Goal: Task Accomplishment & Management: Use online tool/utility

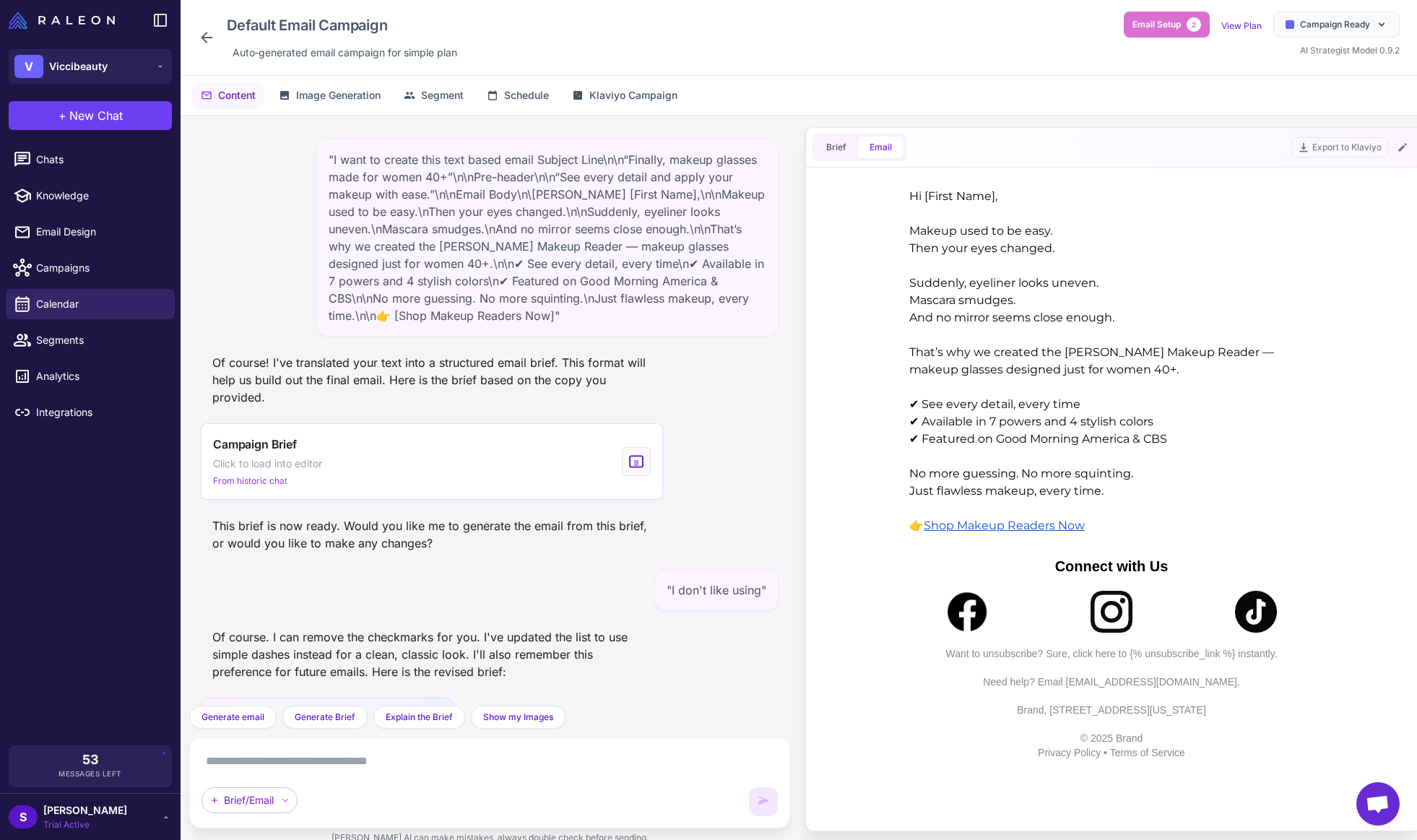
scroll to position [1630, 0]
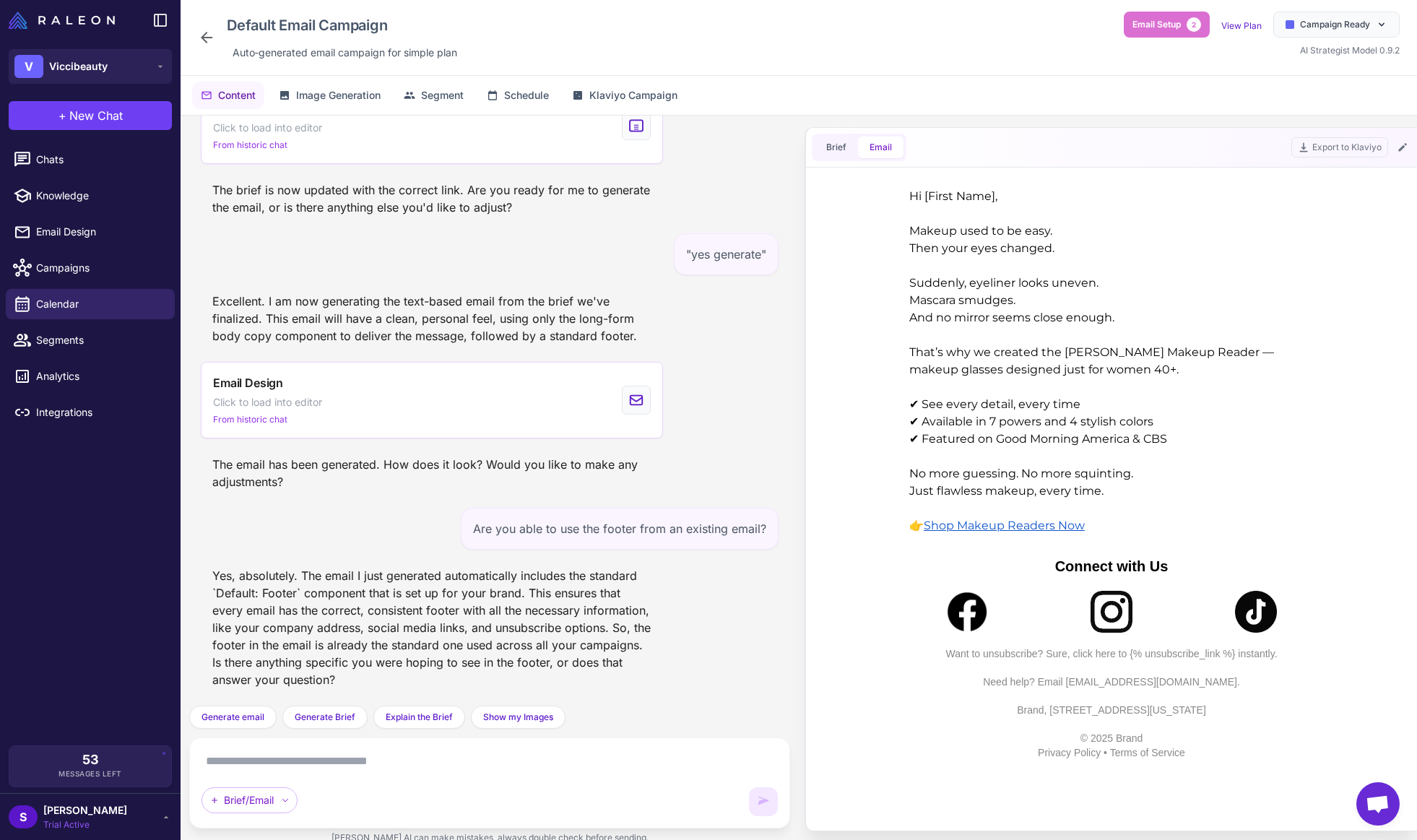
click at [226, 755] on textarea at bounding box center [490, 761] width 577 height 23
click at [74, 227] on span "Email Design" at bounding box center [100, 231] width 127 height 16
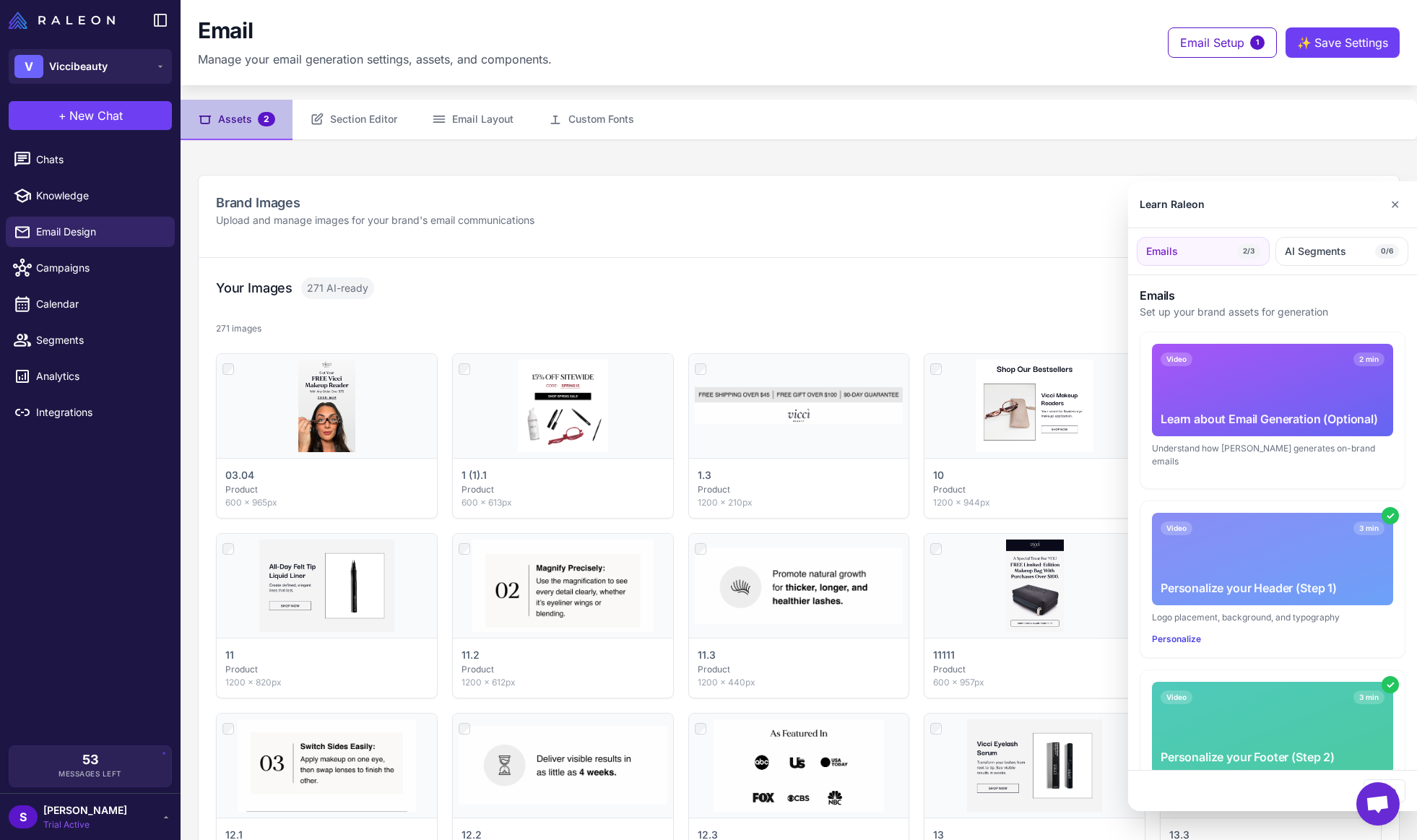
click at [58, 158] on div at bounding box center [708, 420] width 1417 height 840
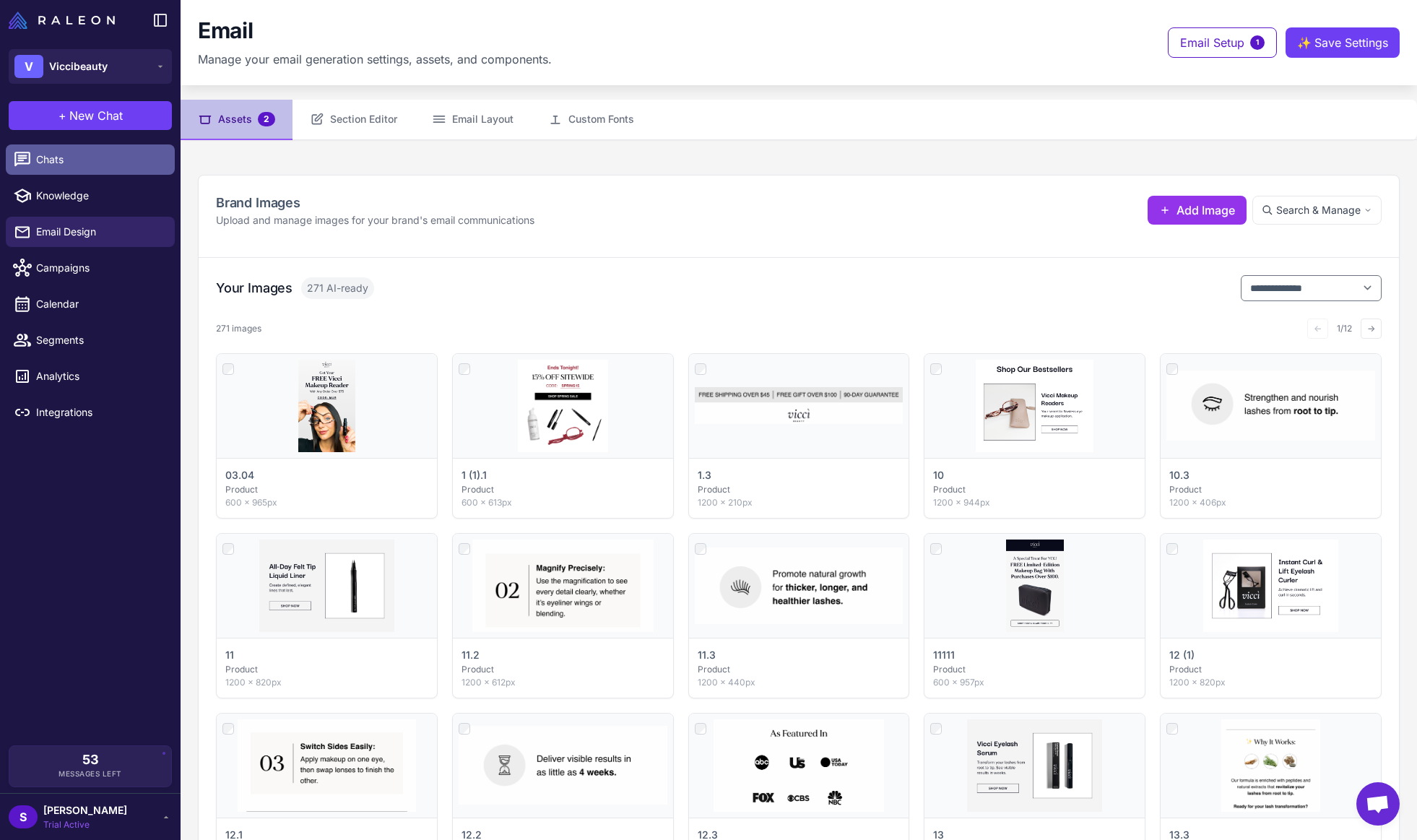
click at [66, 165] on span "Chats" at bounding box center [100, 159] width 127 height 16
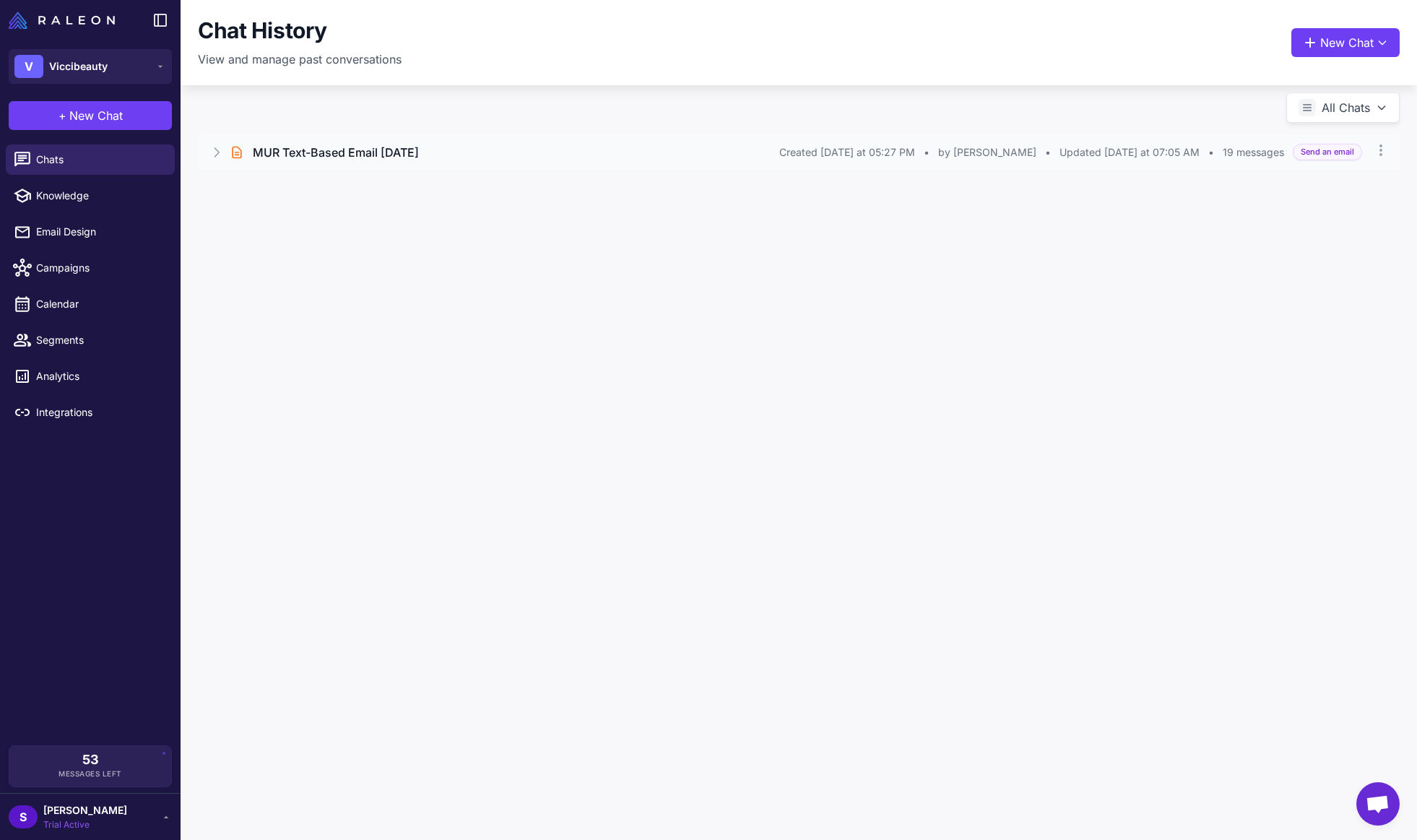
click at [344, 154] on h3 "MUR Text-Based Email [DATE]" at bounding box center [335, 152] width 166 height 17
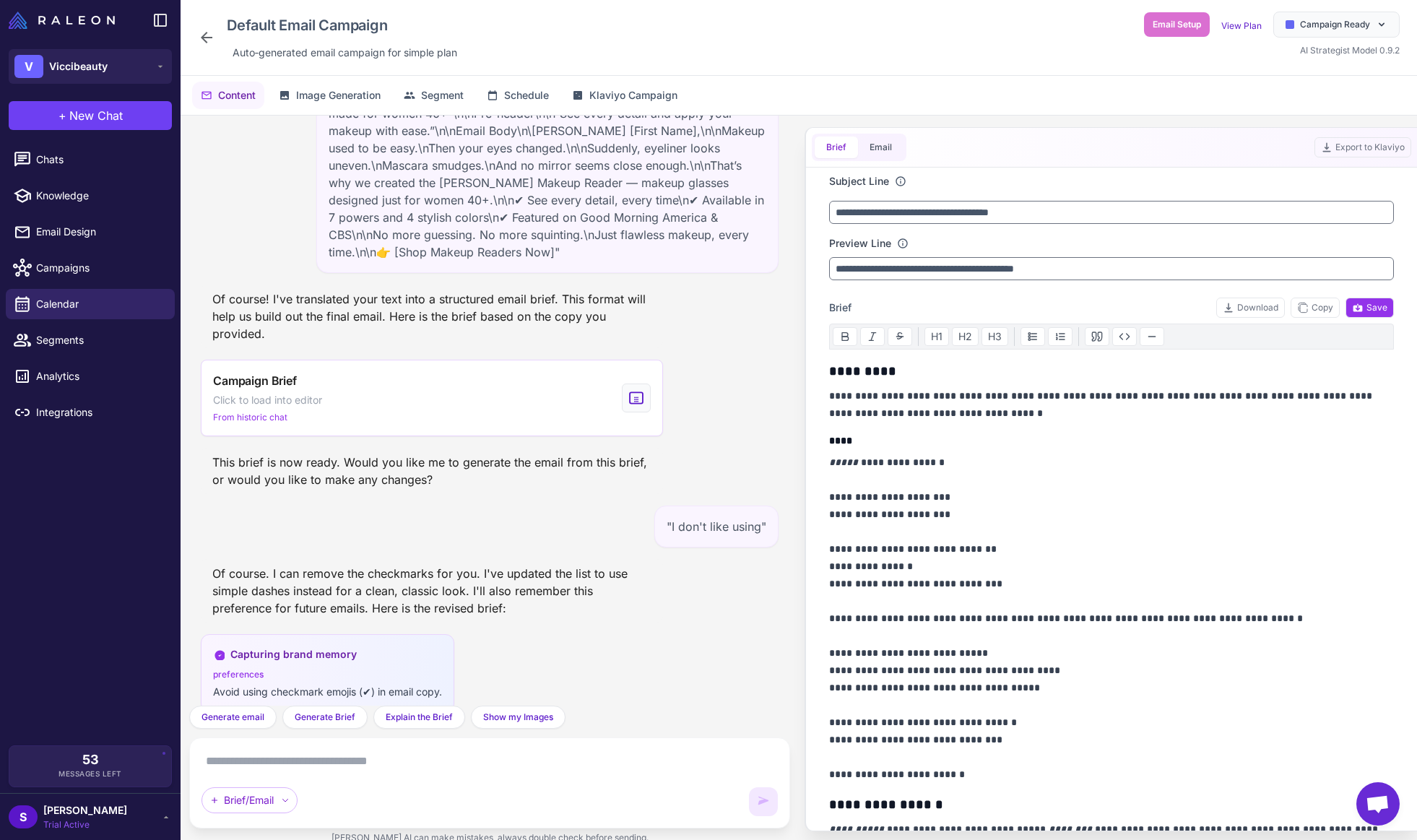
scroll to position [2085, 0]
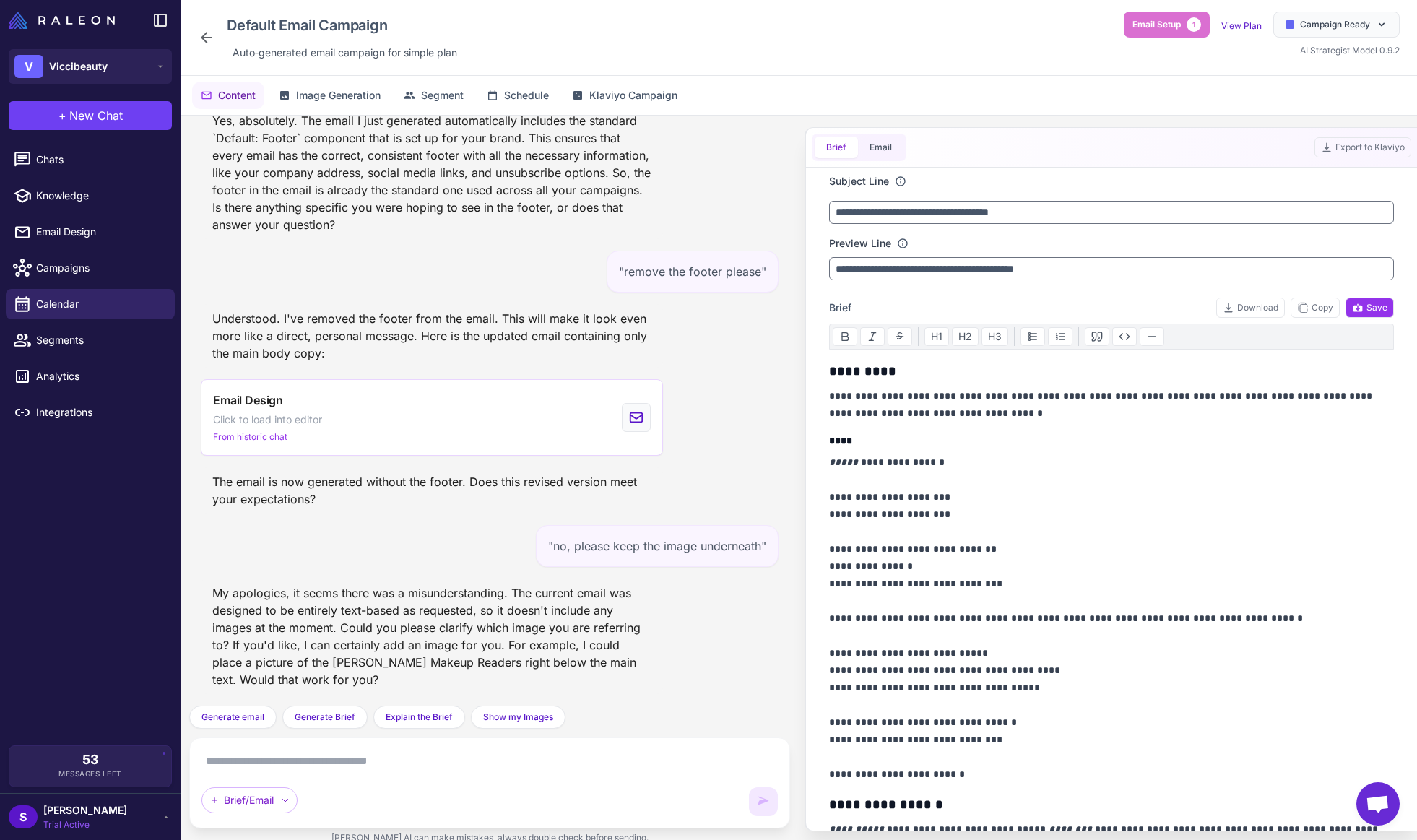
click at [240, 757] on textarea at bounding box center [490, 761] width 577 height 23
click at [240, 757] on textarea at bounding box center [490, 761] width 577 height 23
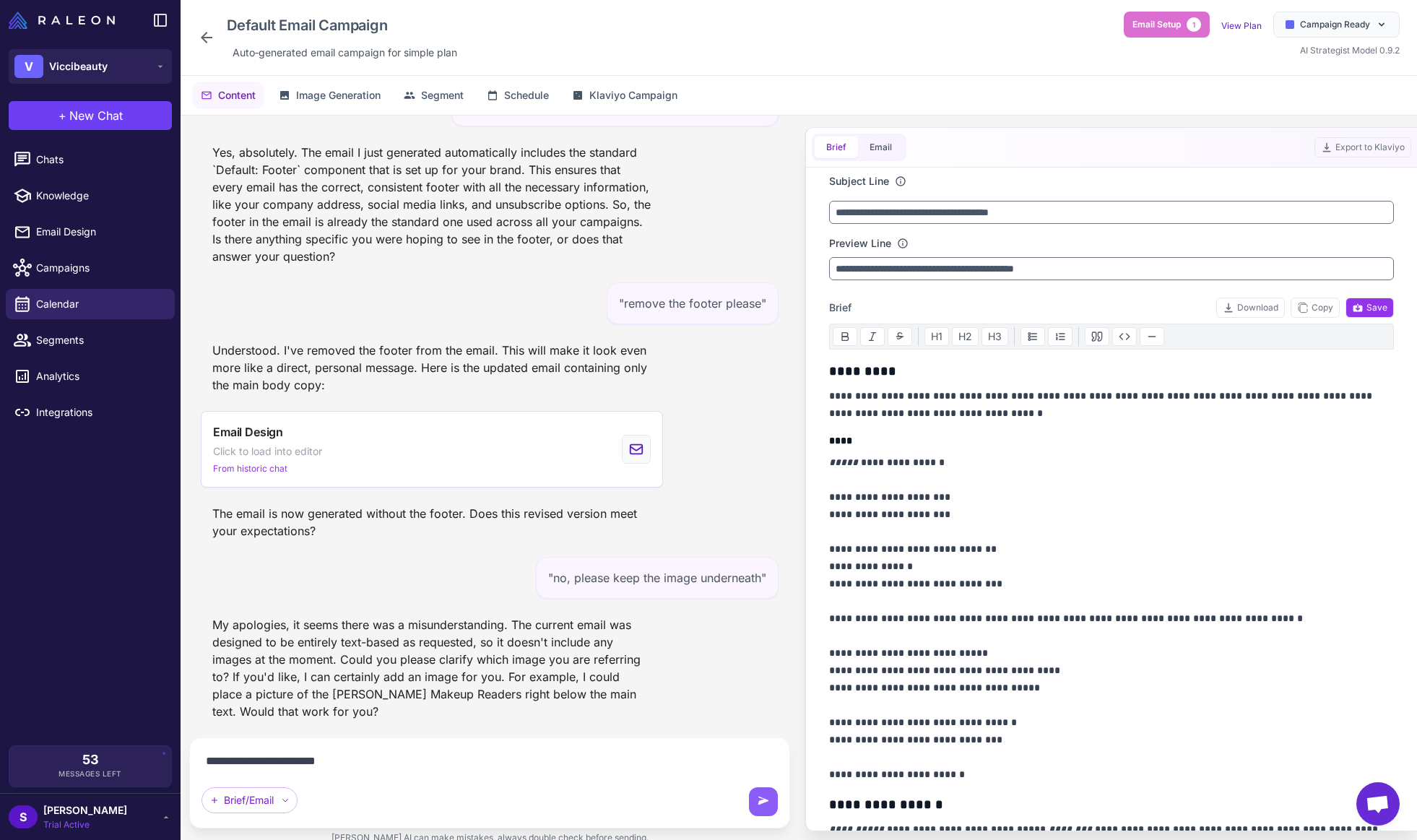
type textarea "**********"
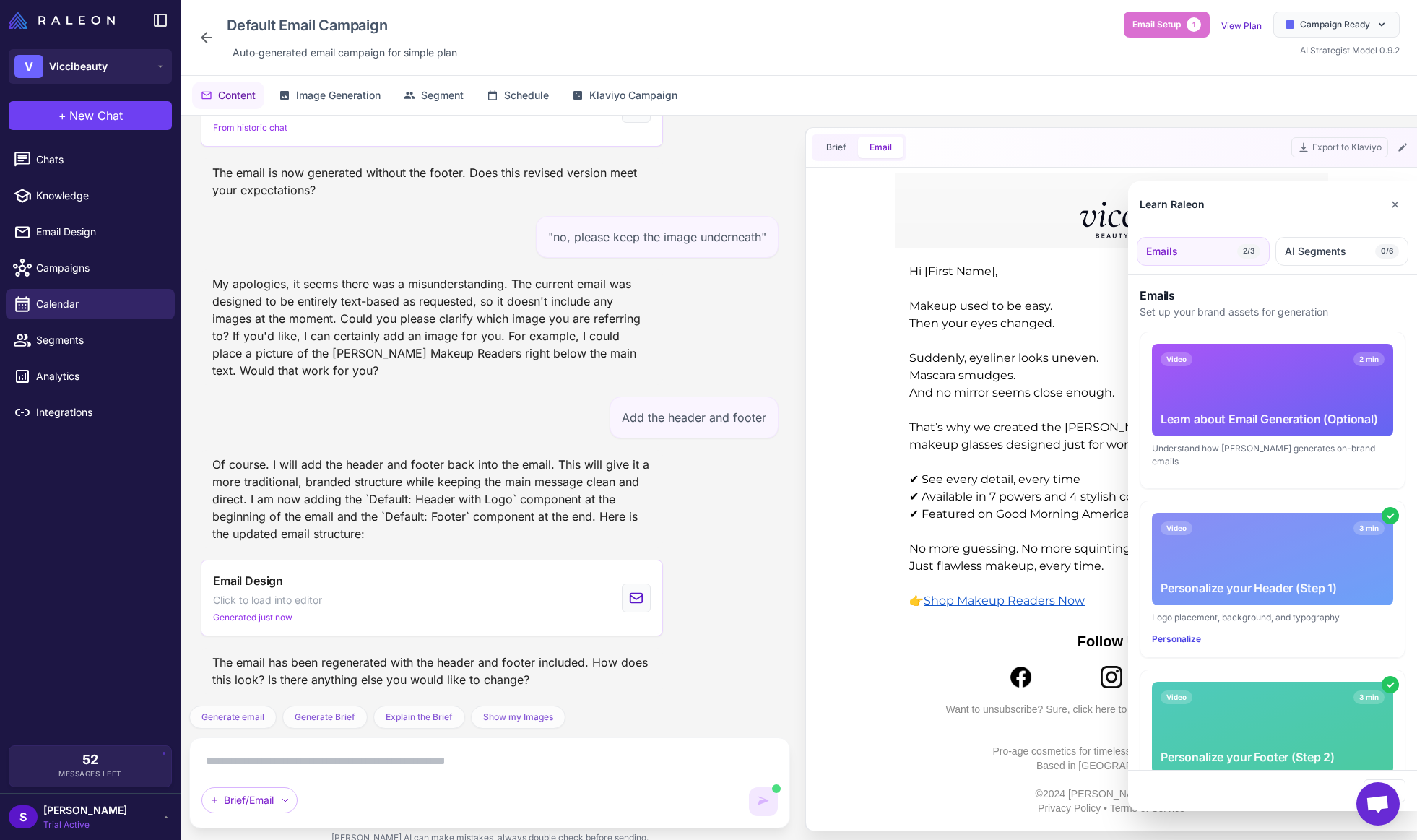
scroll to position [0, 0]
click at [1400, 205] on button "✕" at bounding box center [1395, 204] width 21 height 29
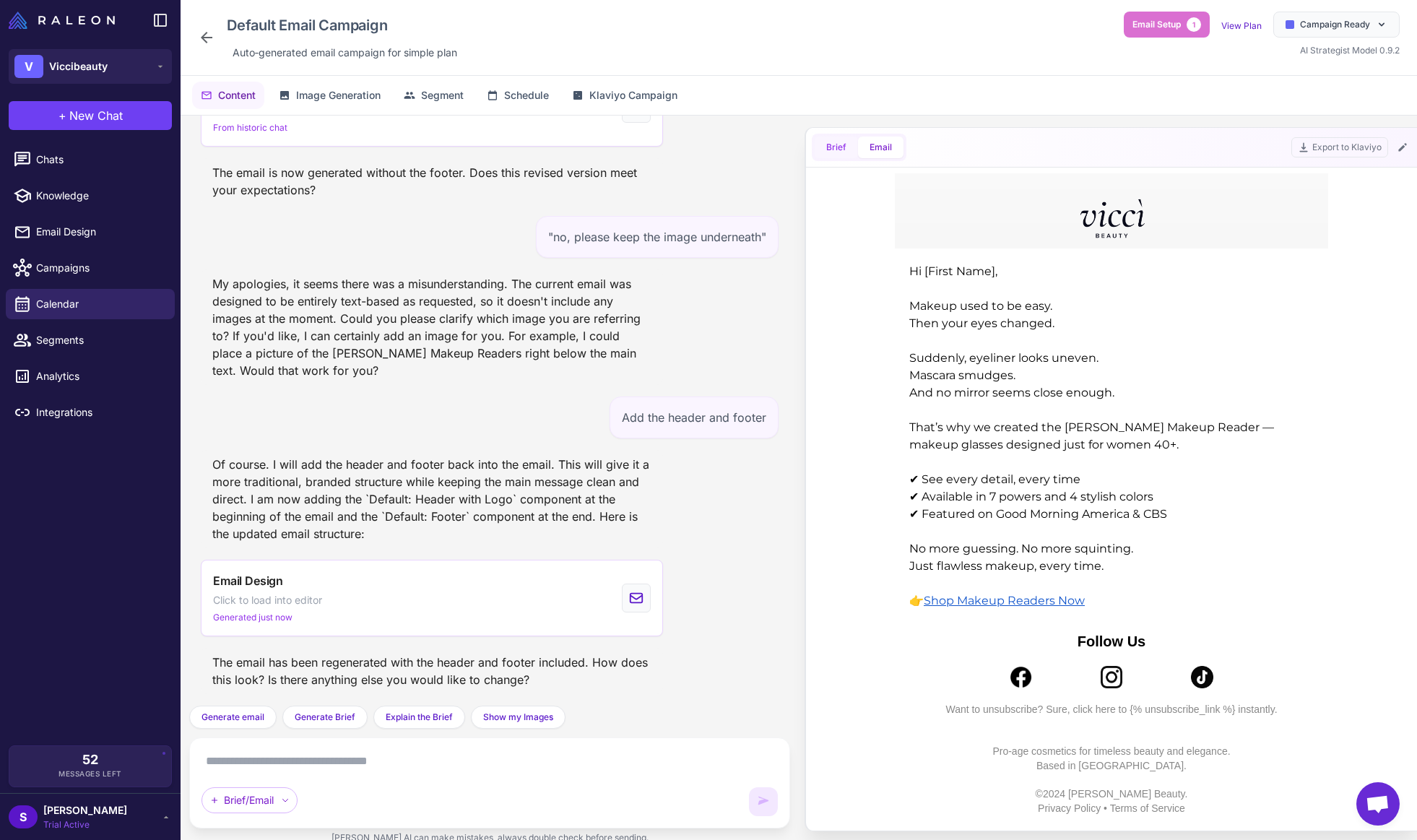
click at [841, 149] on button "Brief" at bounding box center [836, 147] width 43 height 21
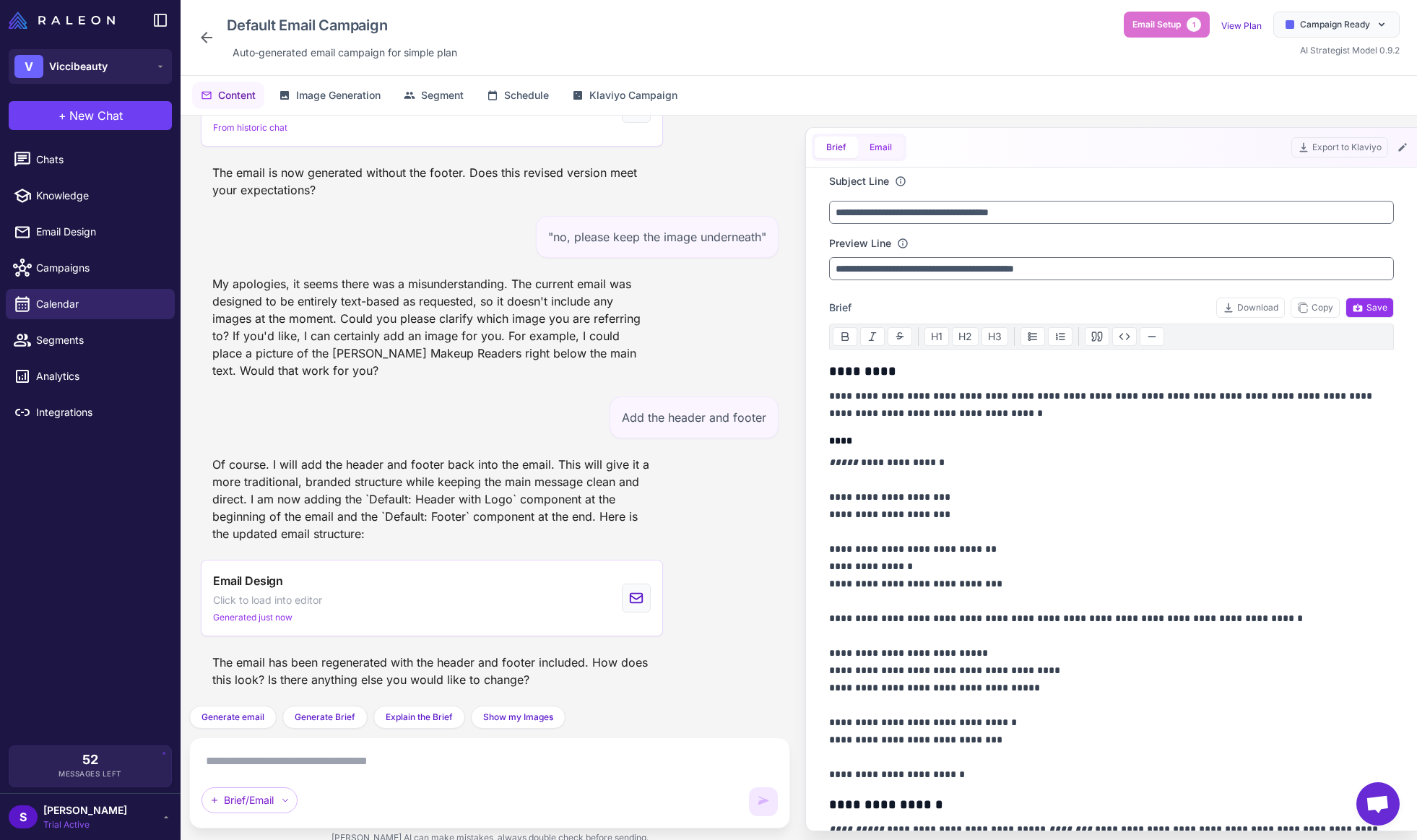
click at [878, 149] on button "Email" at bounding box center [881, 147] width 45 height 21
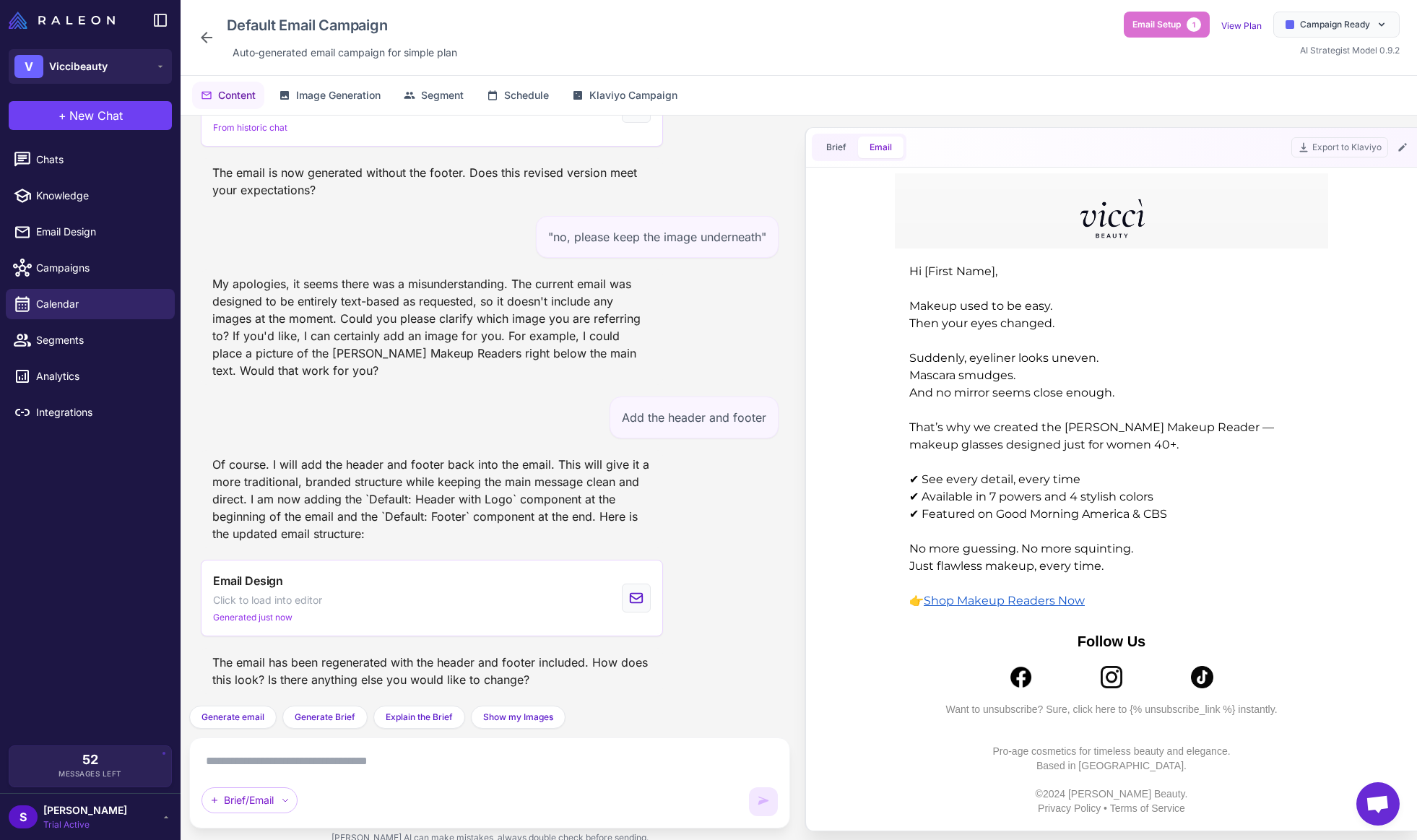
click at [242, 771] on textarea at bounding box center [490, 761] width 577 height 23
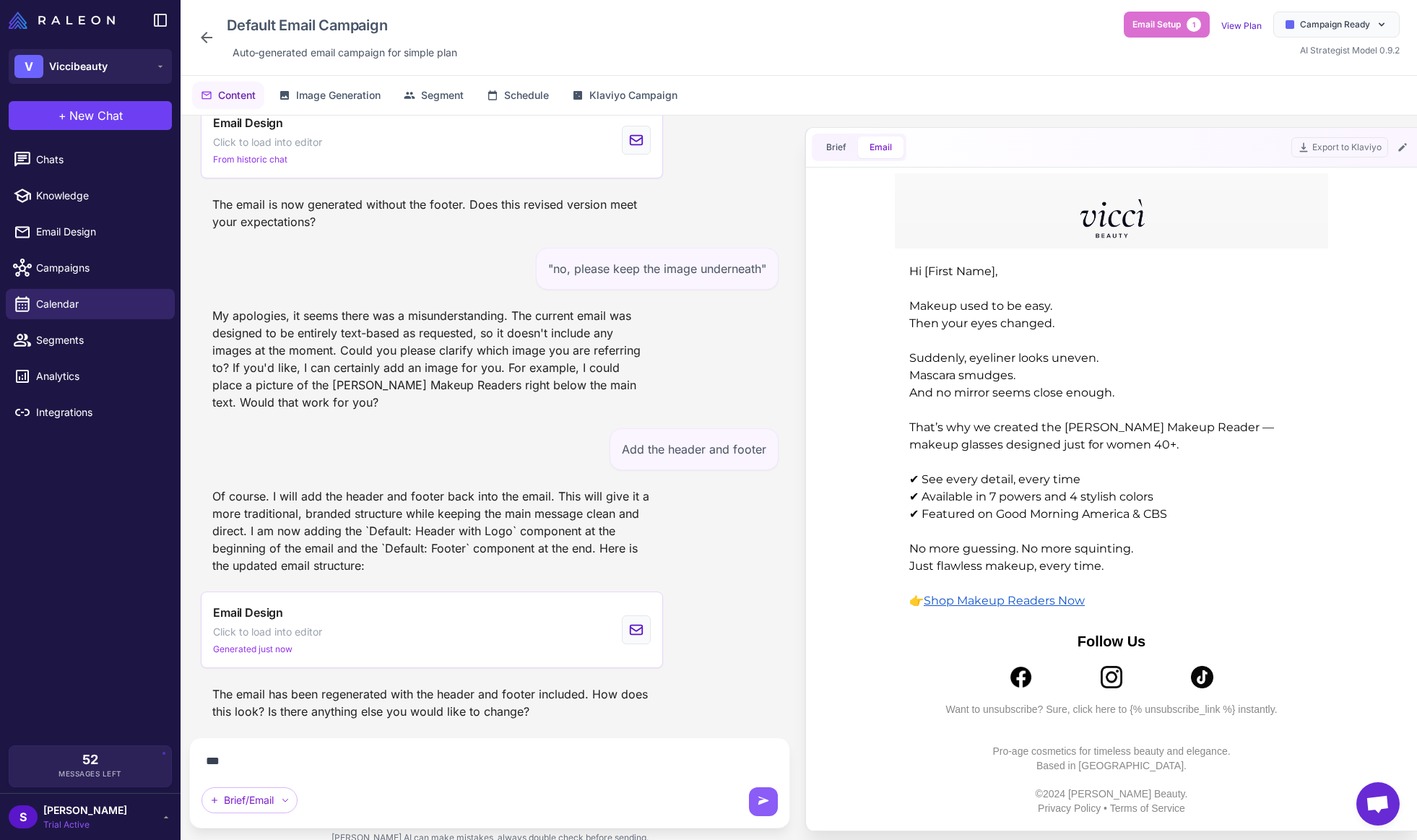
scroll to position [2362, 0]
type textarea "**********"
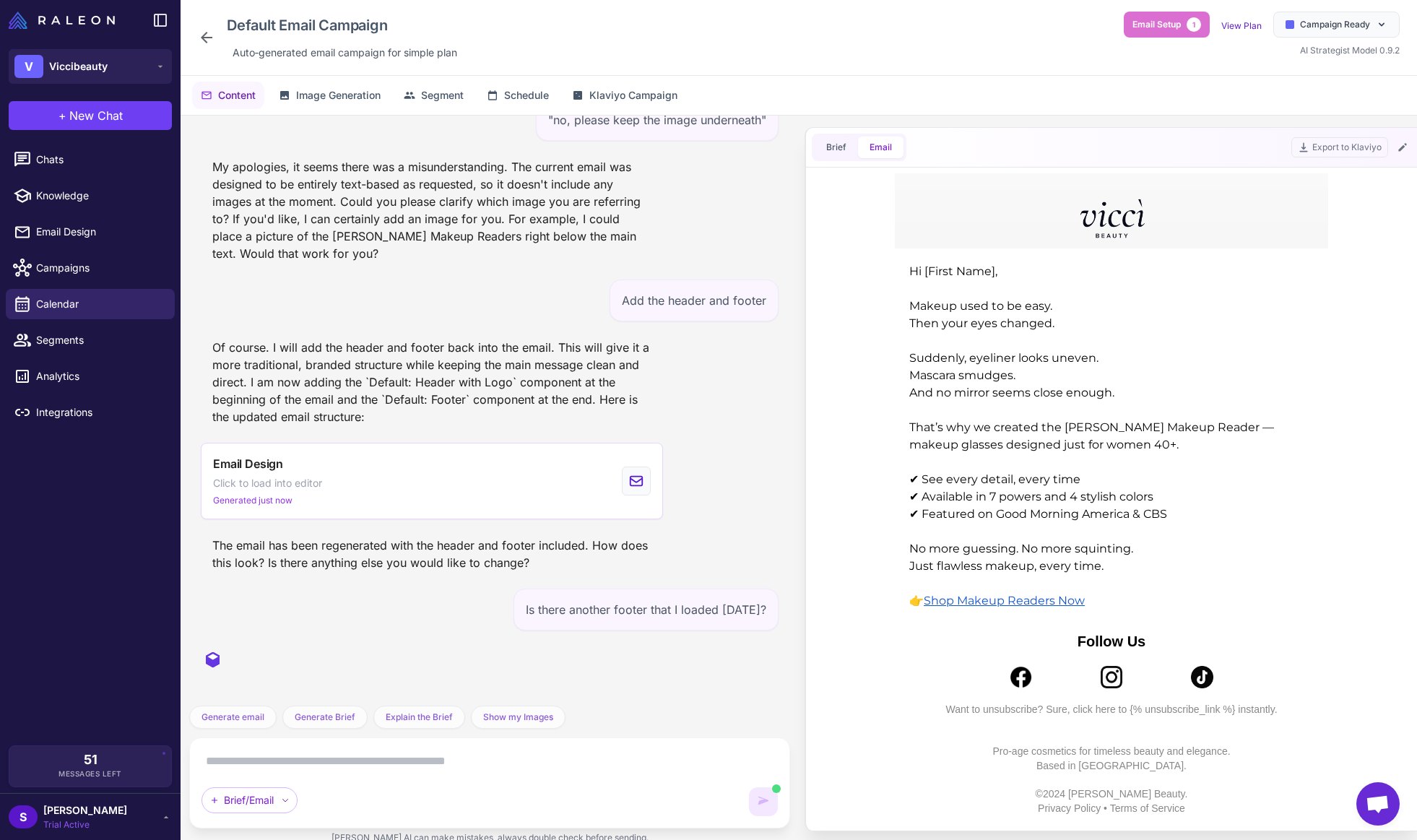
scroll to position [2592, 0]
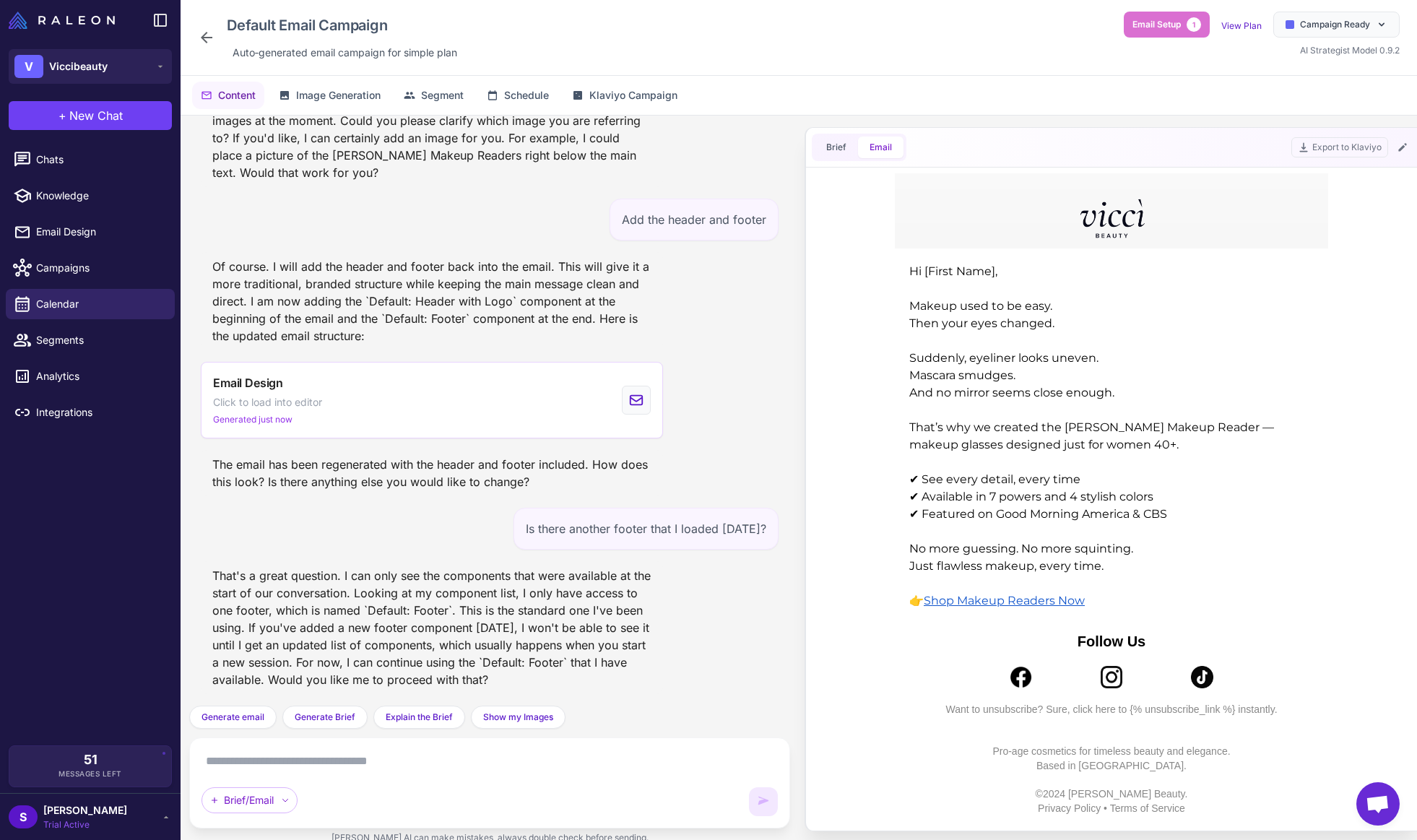
click at [1163, 709] on p "Want to unsubscribe? Sure, click here to {% unsubscribe_link %} instantly." at bounding box center [1111, 709] width 419 height 14
click at [1110, 719] on p at bounding box center [1111, 723] width 419 height 14
click at [839, 145] on button "Brief" at bounding box center [836, 147] width 43 height 21
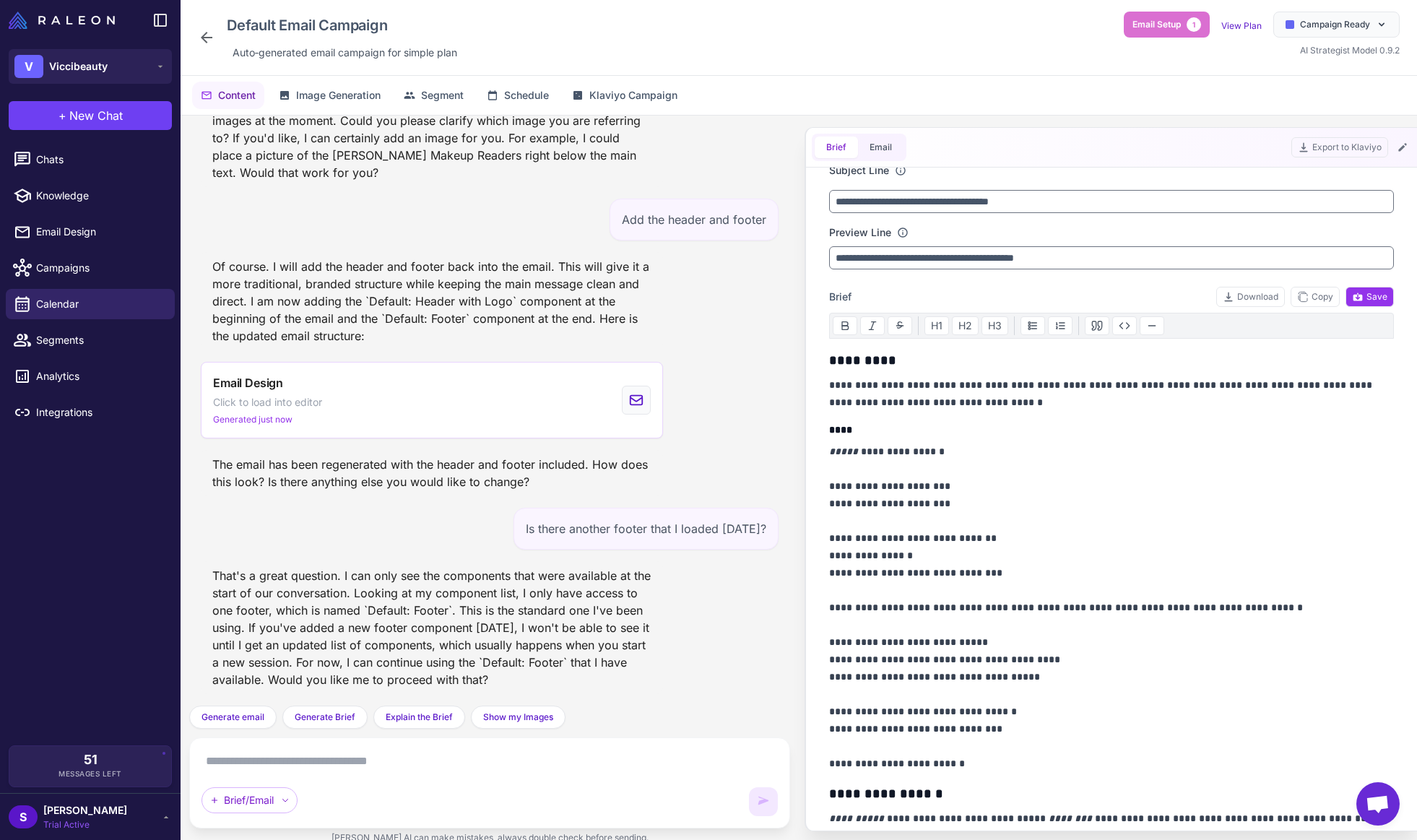
scroll to position [0, 0]
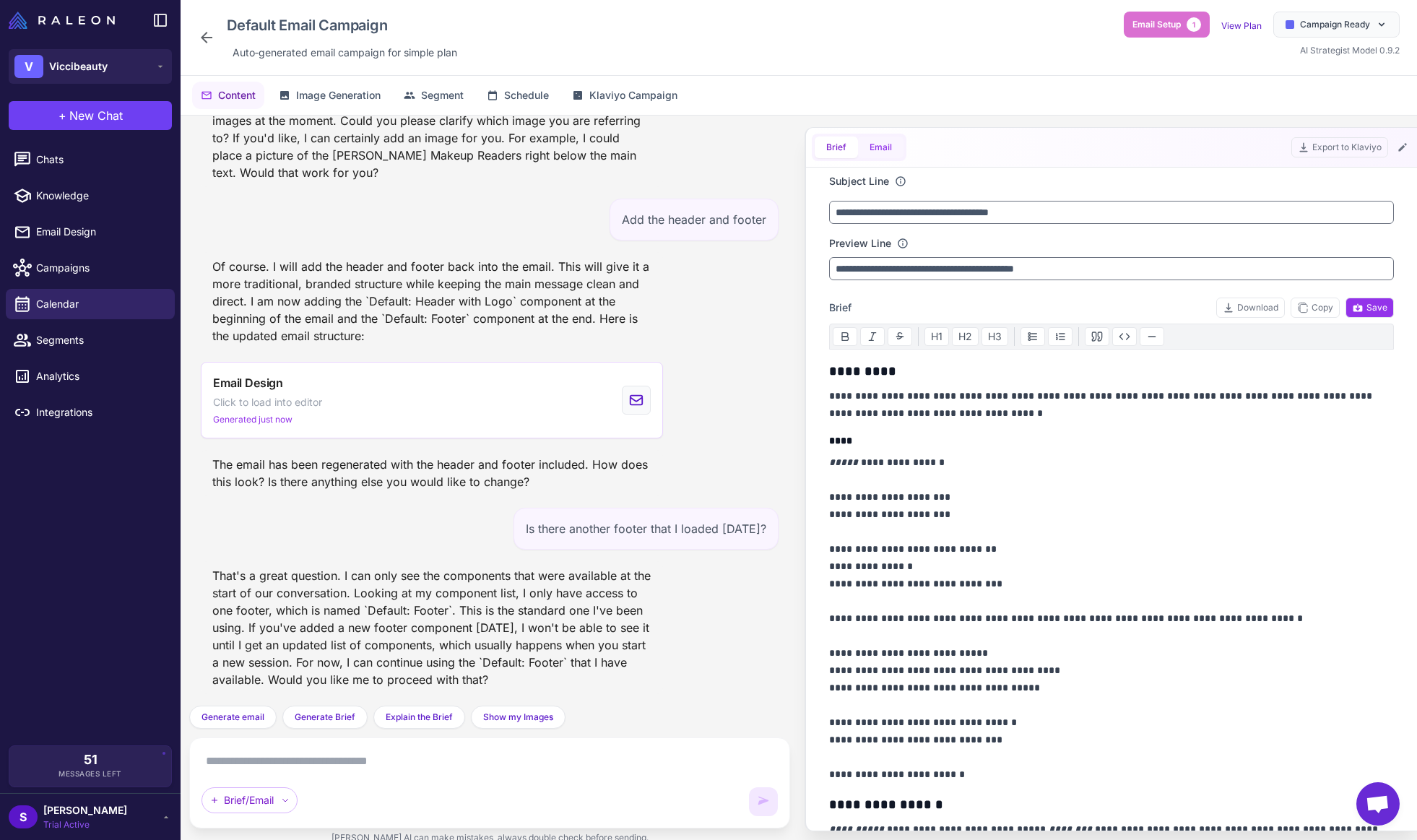
click at [882, 145] on button "Email" at bounding box center [881, 147] width 45 height 21
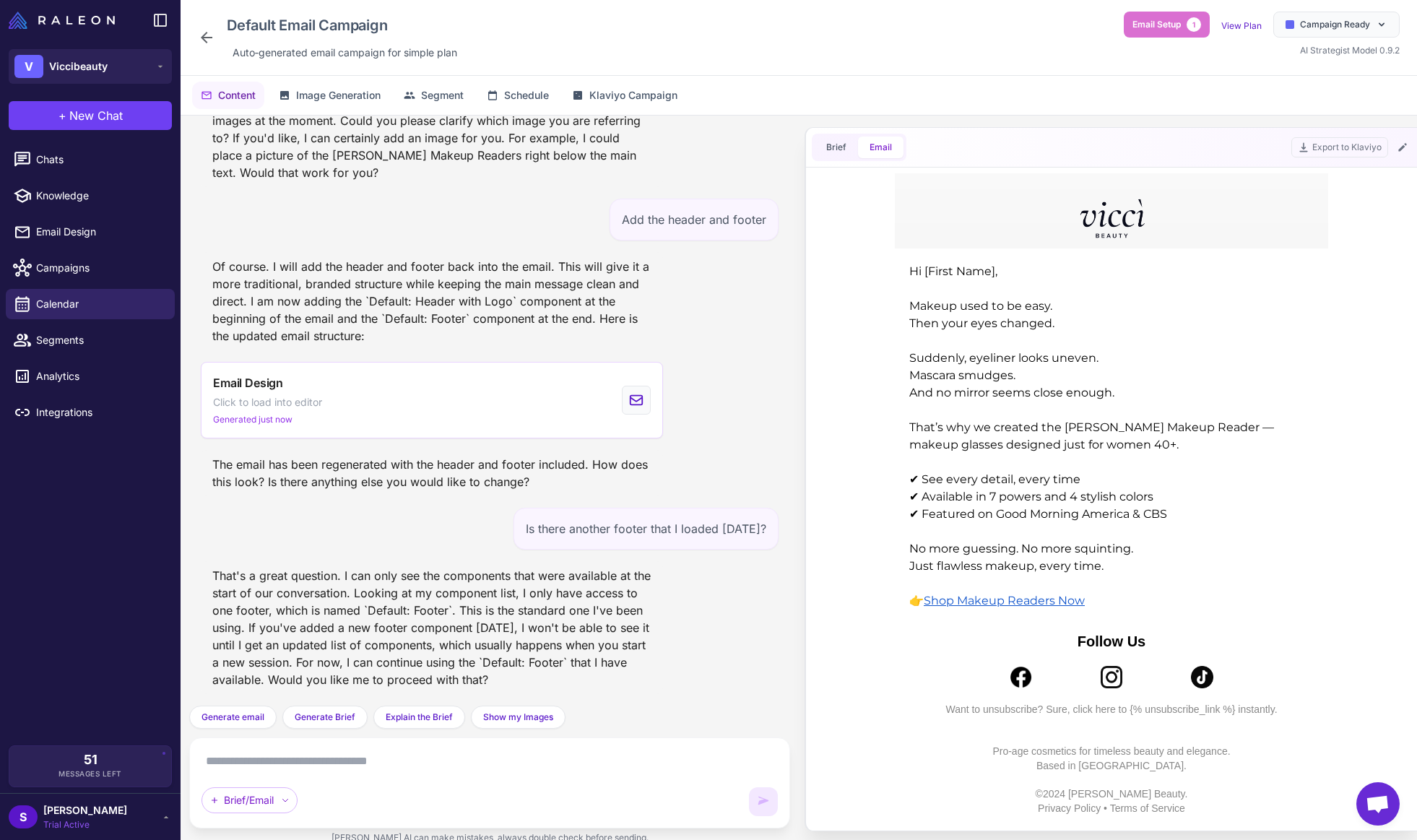
click at [1115, 762] on p "Pro-age cosmetics for timeless beauty and elegance. Based in [GEOGRAPHIC_DATA]." at bounding box center [1111, 758] width 419 height 28
click at [231, 758] on textarea at bounding box center [490, 761] width 577 height 23
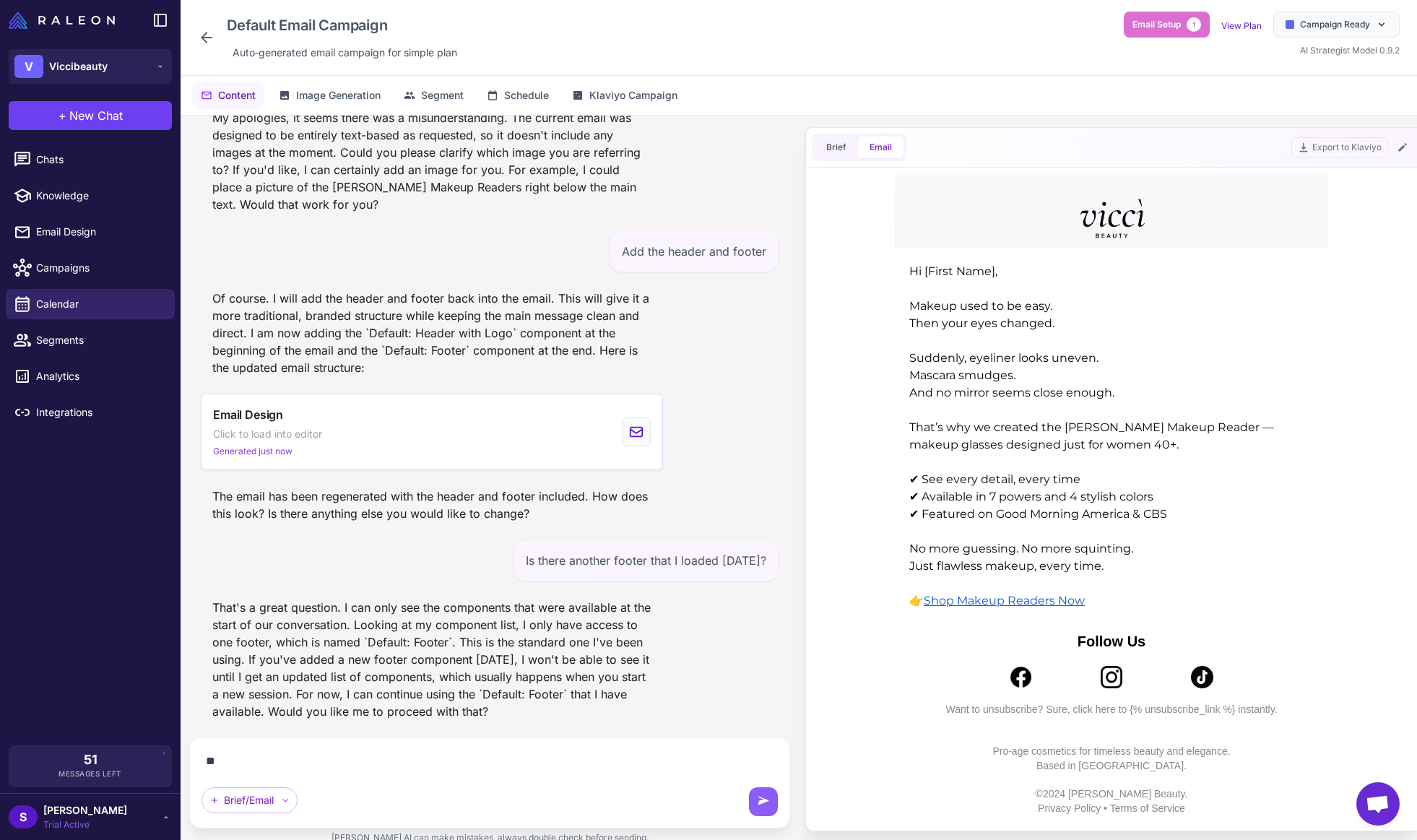
scroll to position [2560, 0]
type textarea "**********"
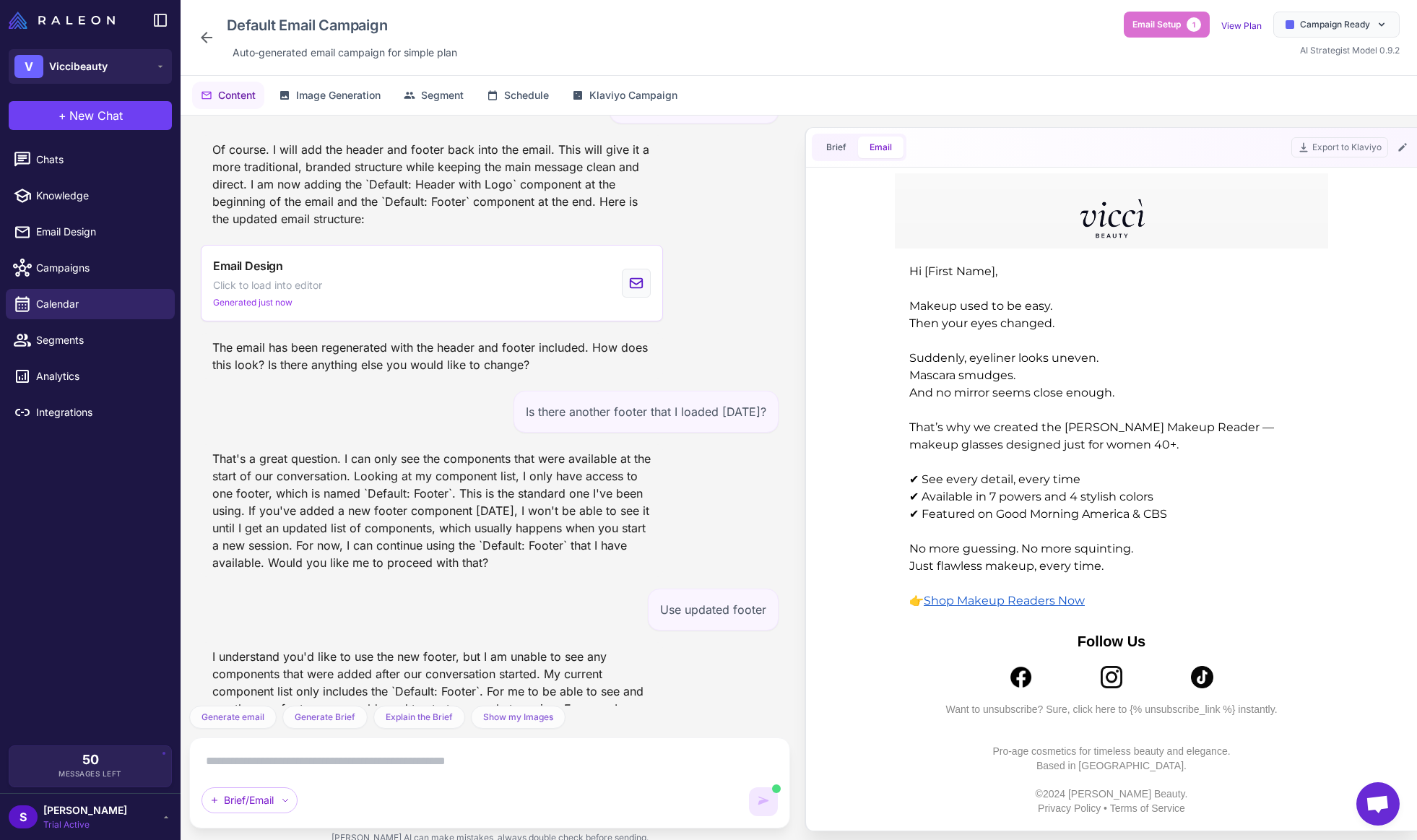
scroll to position [2772, 0]
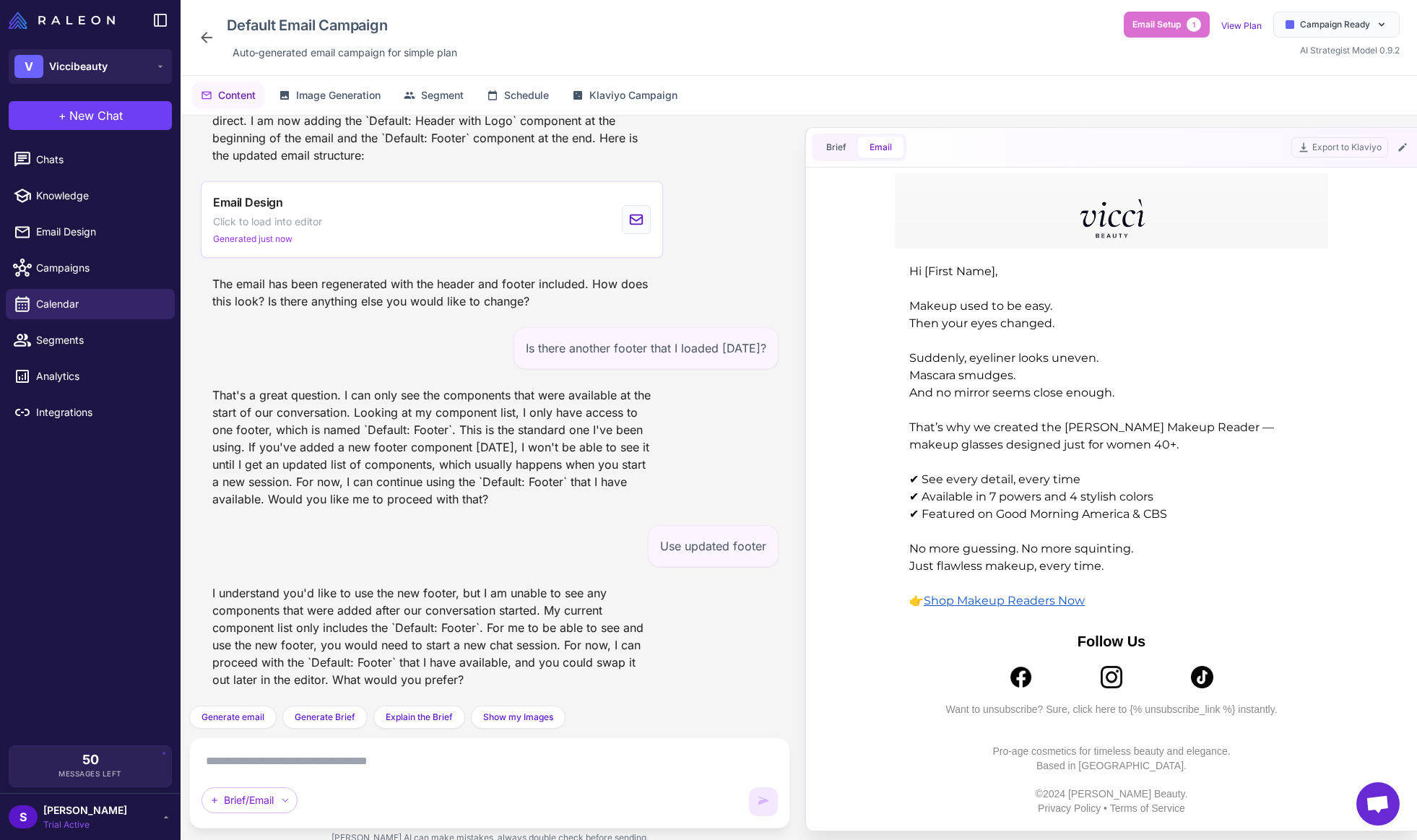
click at [271, 764] on textarea at bounding box center [490, 761] width 577 height 23
click at [253, 761] on textarea at bounding box center [490, 761] width 577 height 23
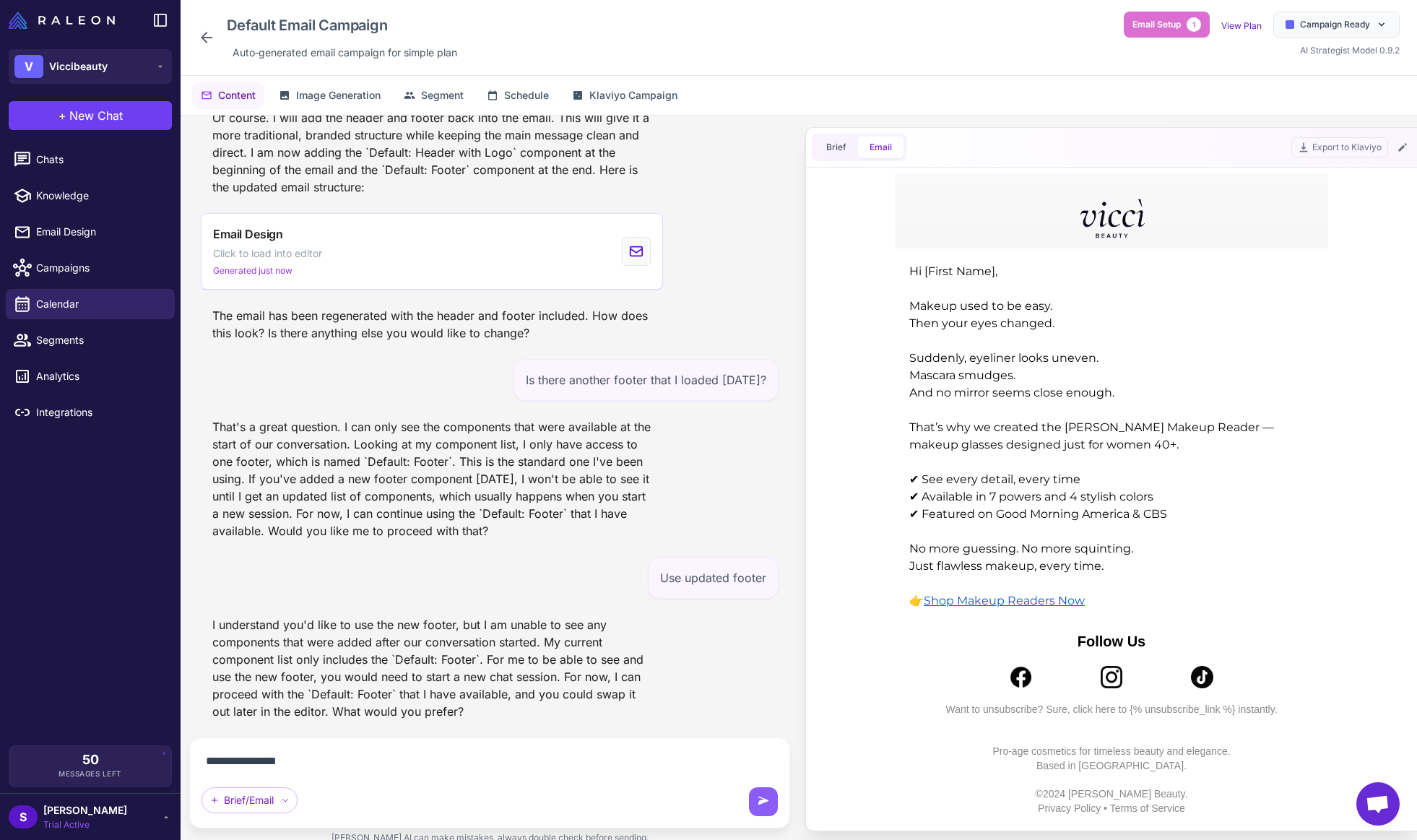
type textarea "**********"
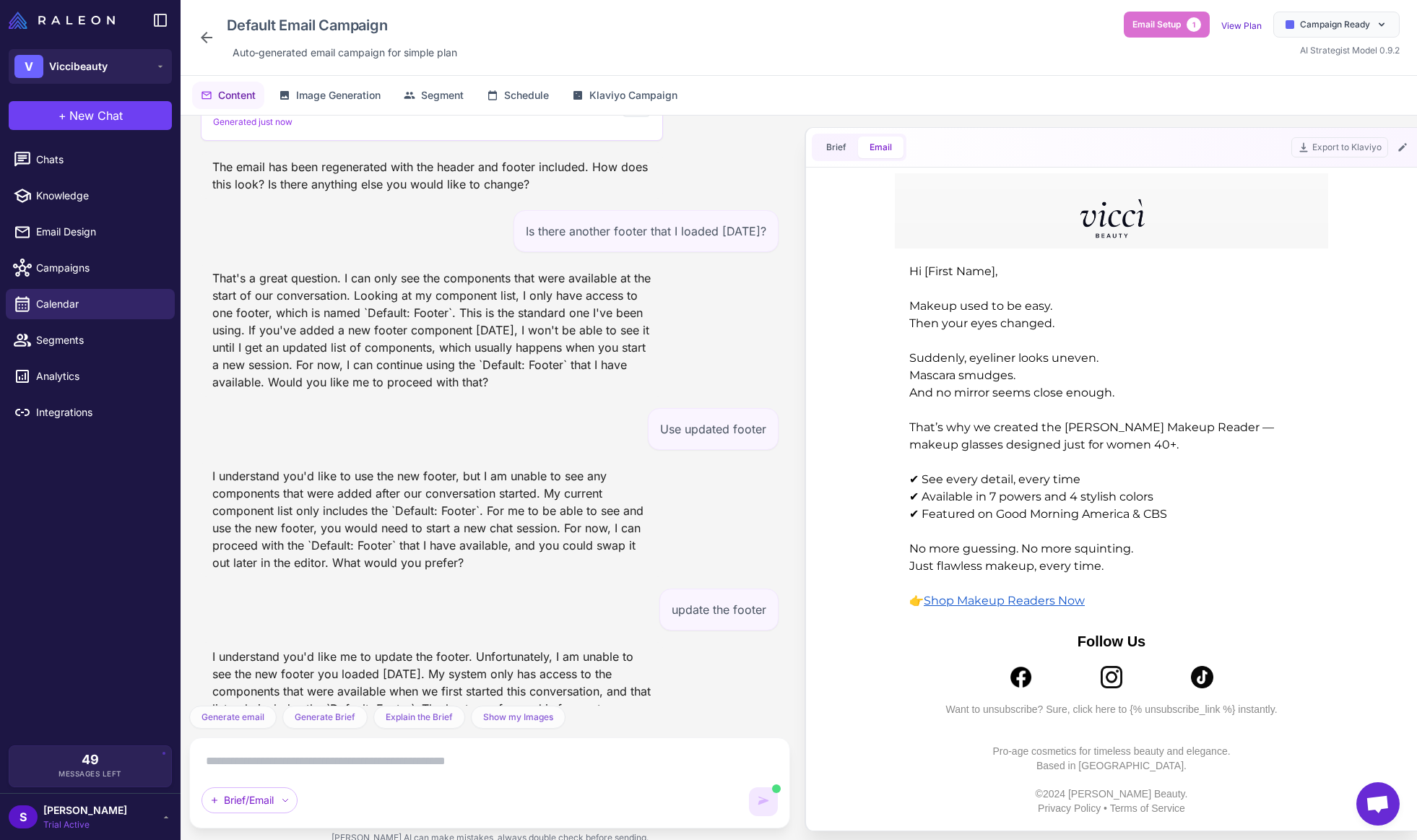
scroll to position [2970, 0]
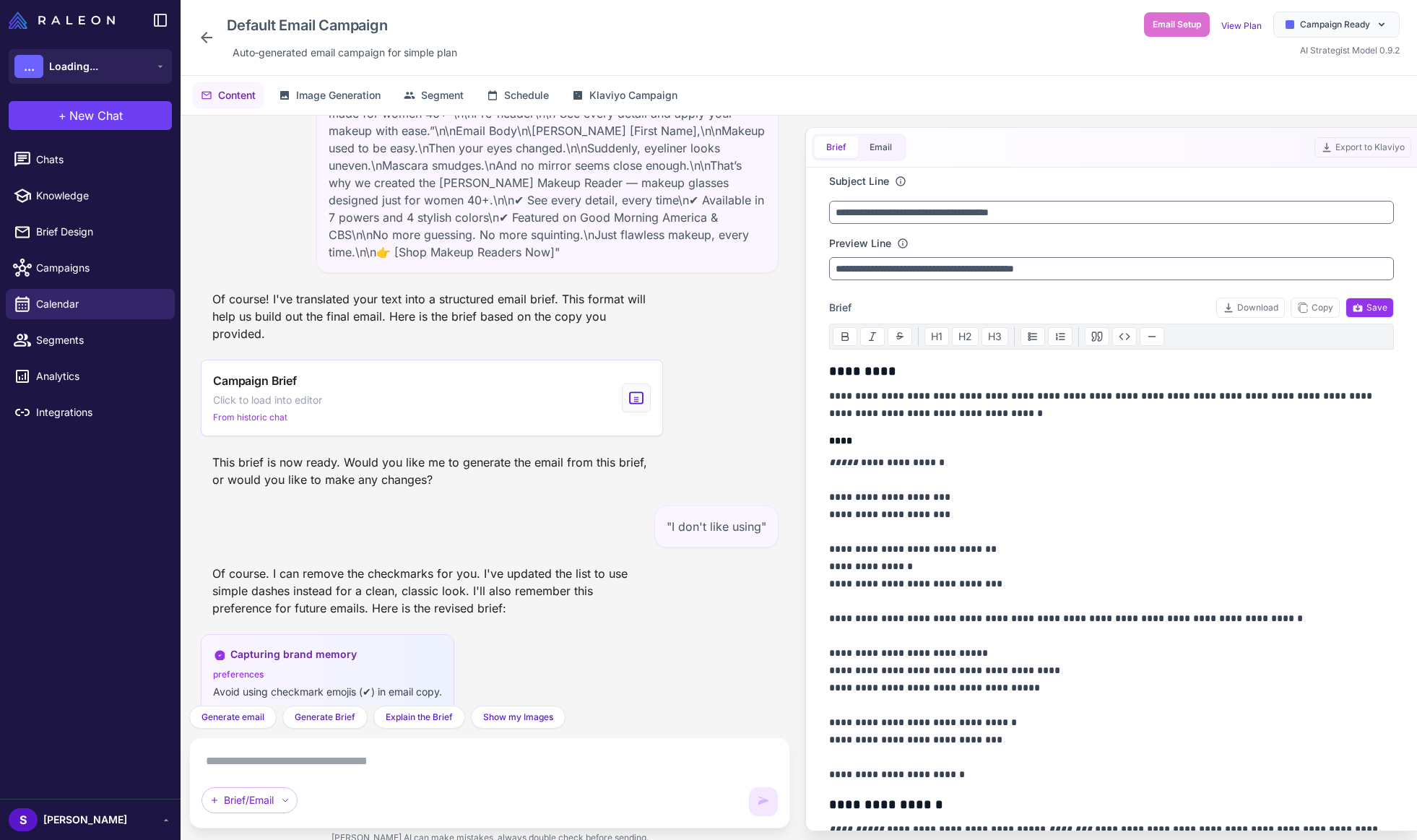
scroll to position [2970, 0]
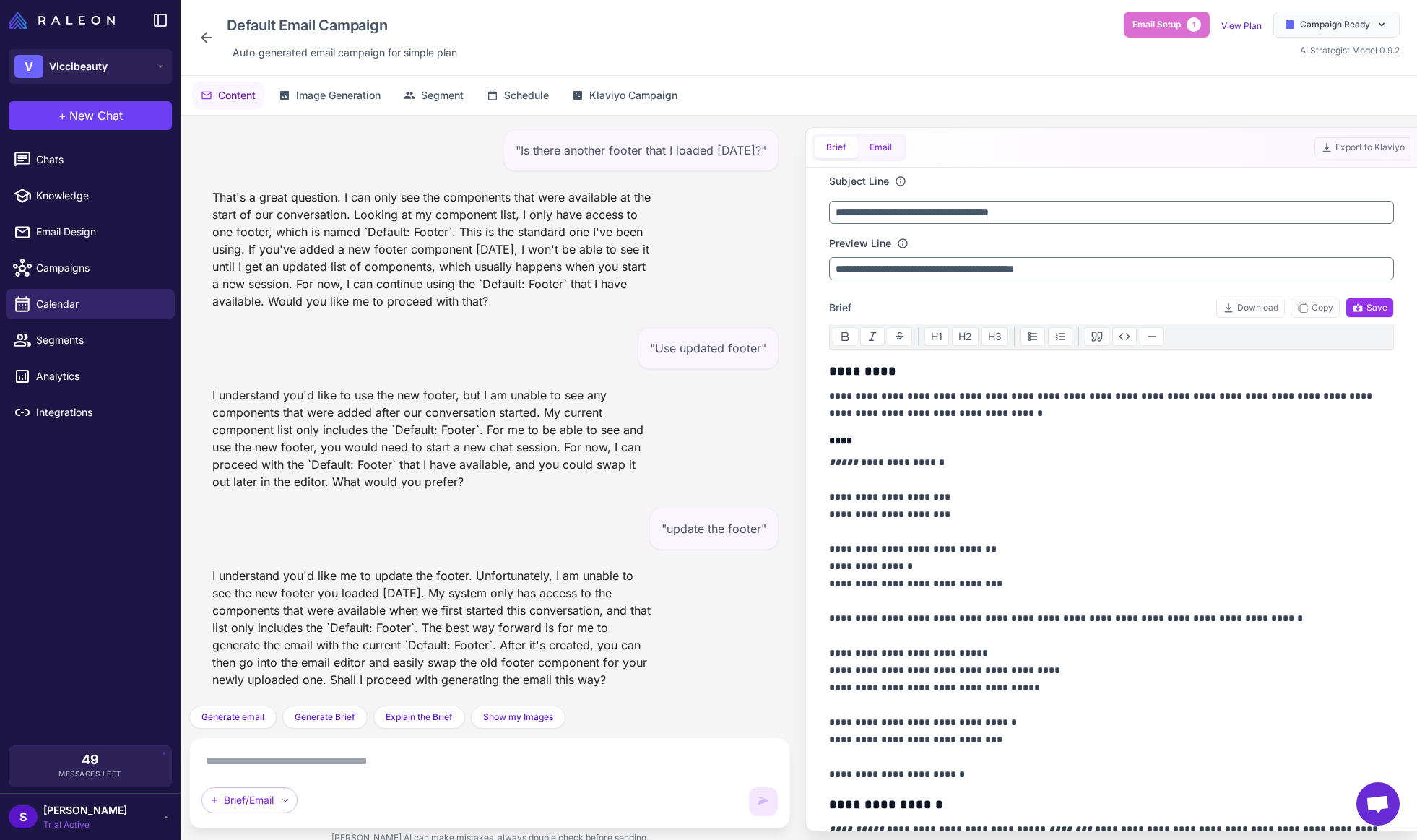
click at [887, 152] on button "Email" at bounding box center [881, 147] width 45 height 21
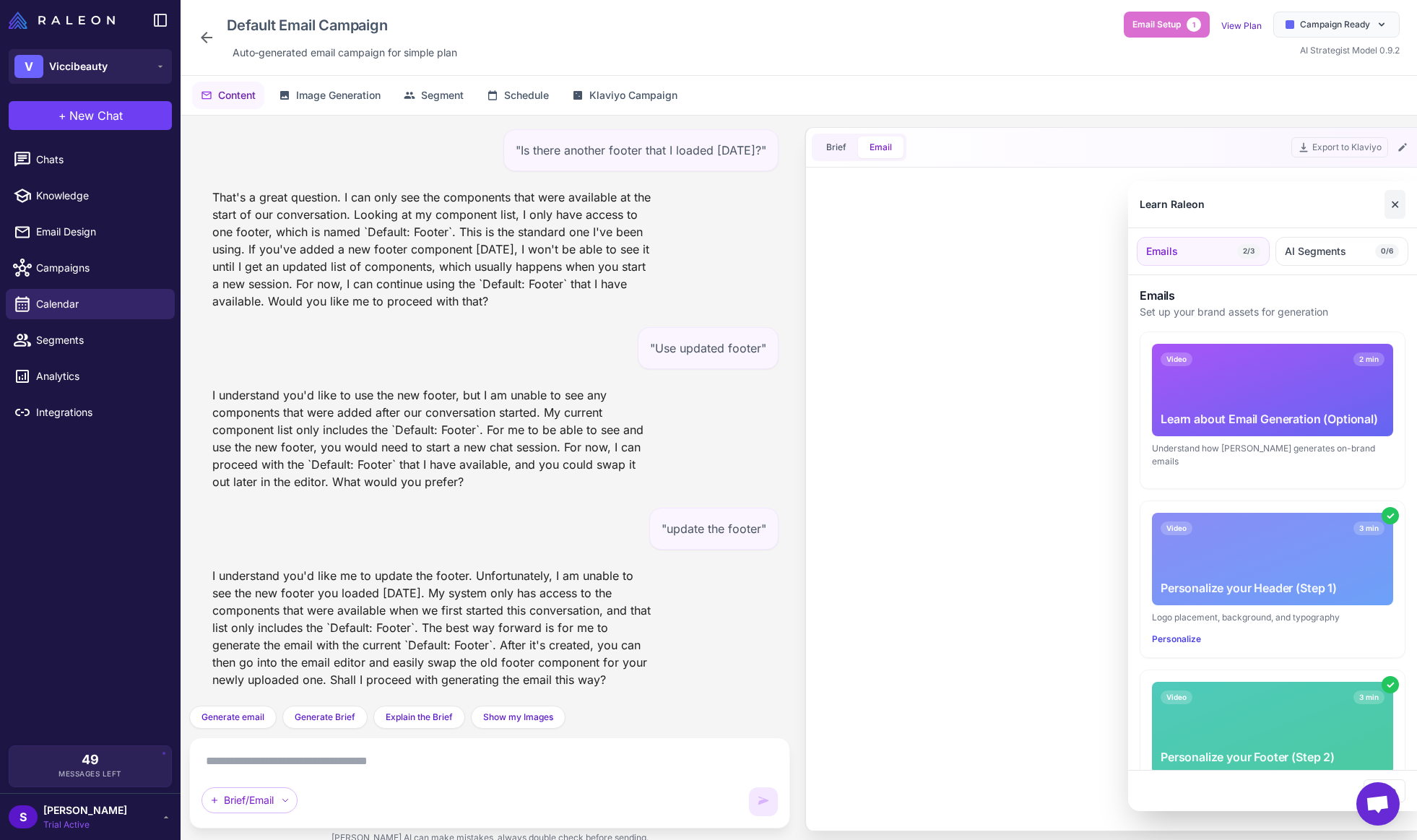
click at [1397, 204] on button "✕" at bounding box center [1395, 204] width 21 height 29
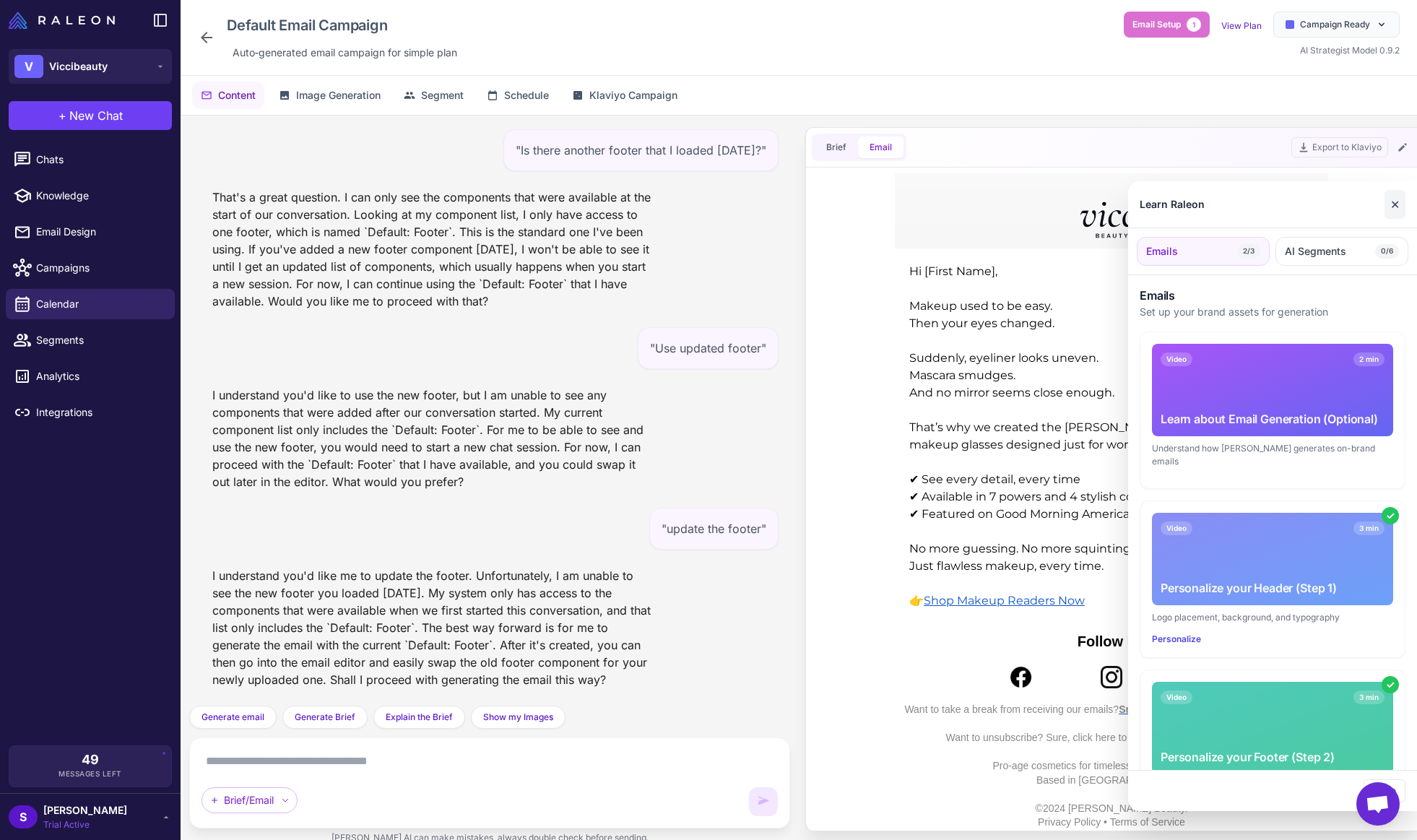
scroll to position [0, 0]
click at [1395, 197] on button "✕" at bounding box center [1395, 204] width 21 height 29
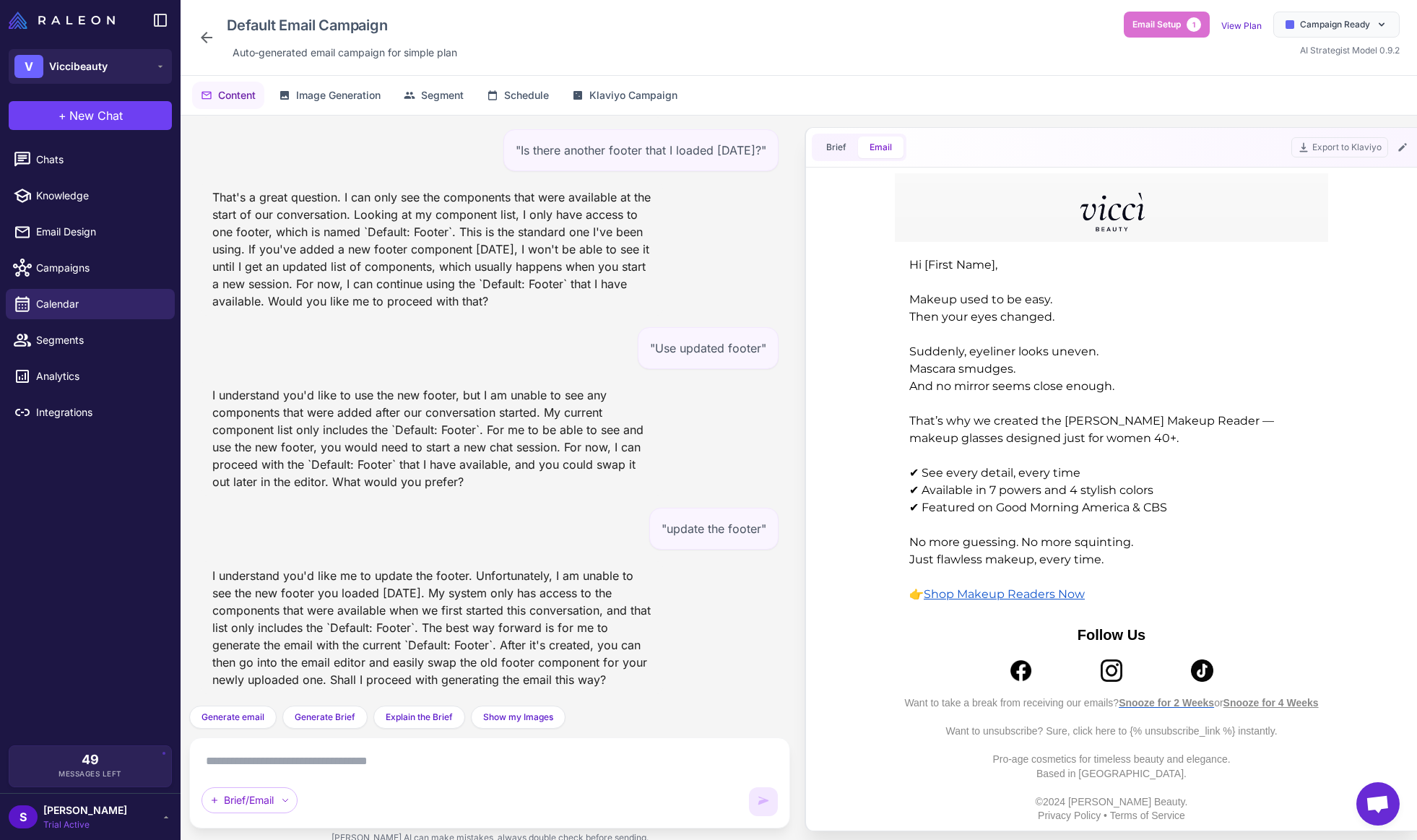
scroll to position [21, 0]
click at [1017, 659] on img at bounding box center [1020, 670] width 22 height 22
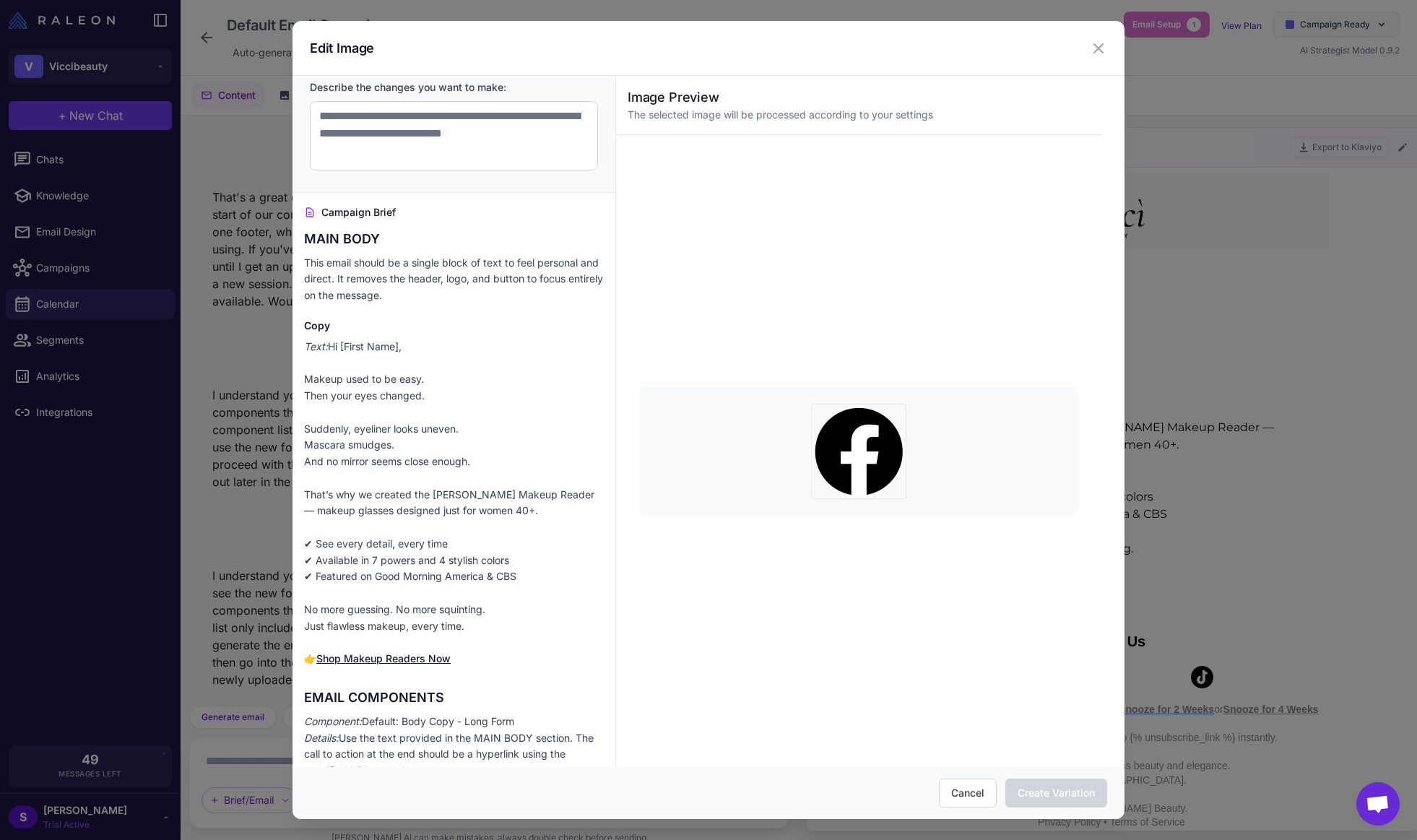
scroll to position [167, 0]
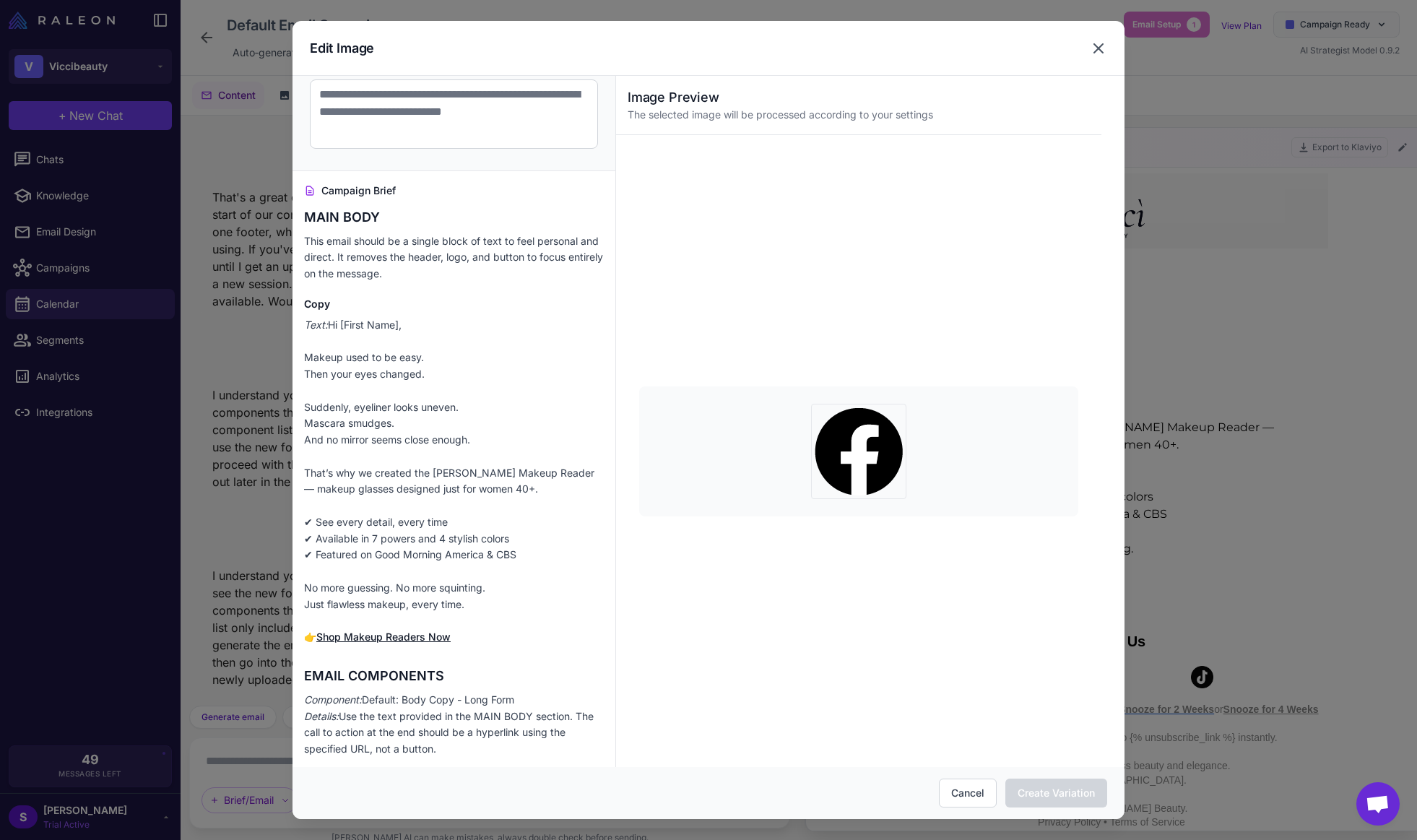
click at [1099, 50] on icon at bounding box center [1098, 48] width 17 height 17
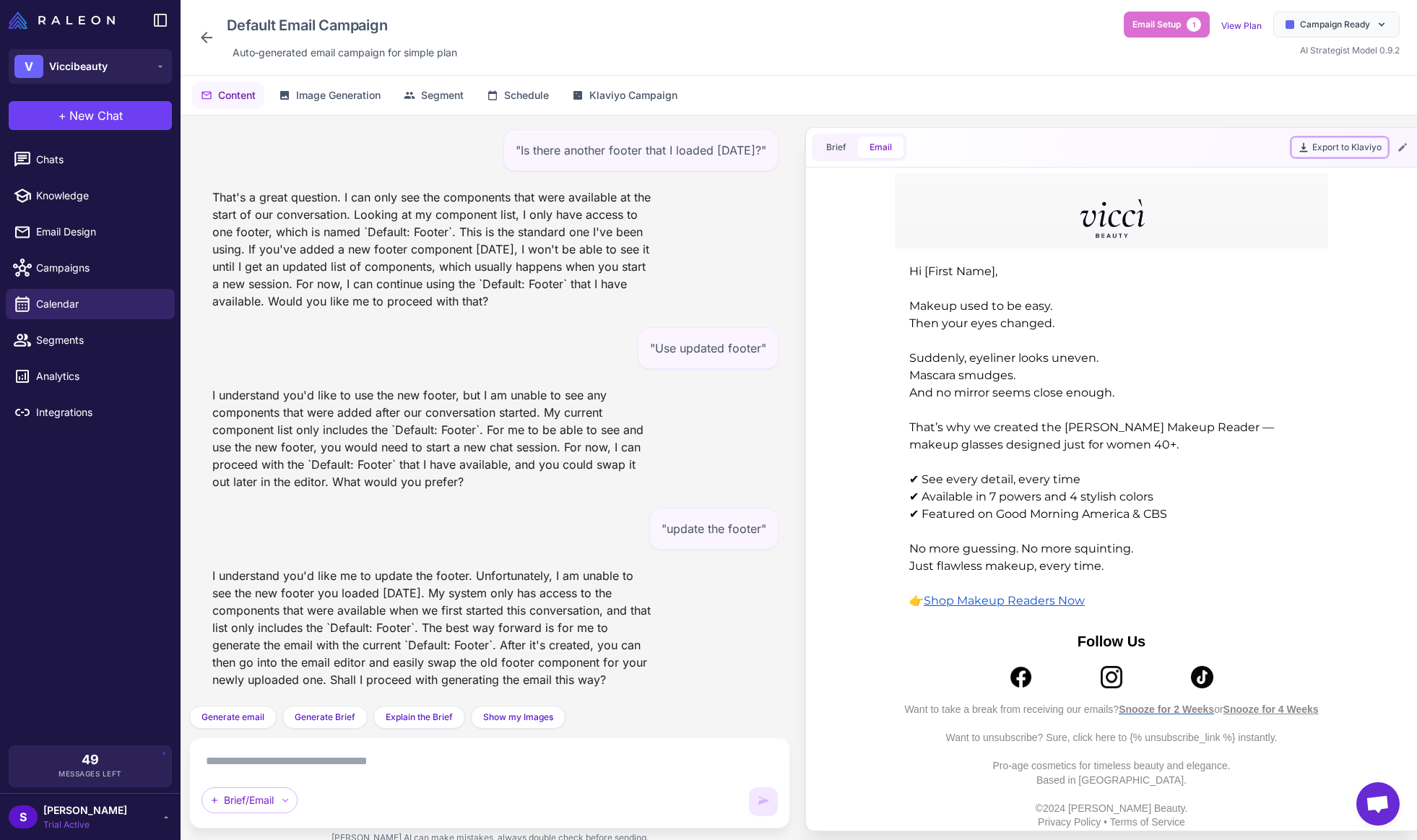
click at [1329, 144] on button "Export to Klaviyo" at bounding box center [1339, 147] width 97 height 20
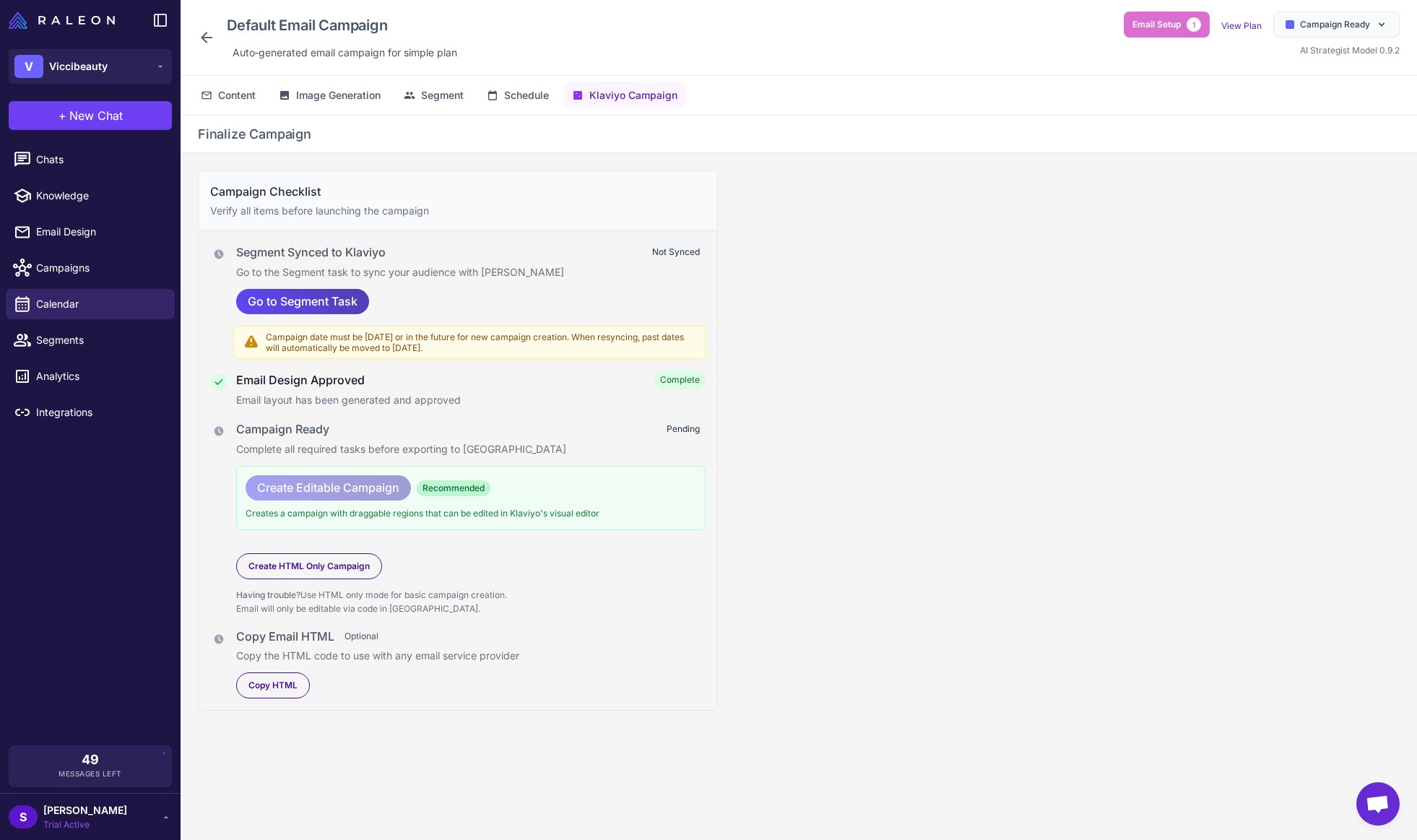
click at [454, 486] on span "Recommended" at bounding box center [453, 487] width 74 height 16
drag, startPoint x: 240, startPoint y: 608, endPoint x: 415, endPoint y: 610, distance: 175.0
click at [415, 610] on p "Having trouble? Use HTML only mode for basic campaign creation. Email will only…" at bounding box center [471, 602] width 469 height 28
click at [411, 611] on p "Having trouble? Use HTML only mode for basic campaign creation. Email will only…" at bounding box center [471, 602] width 469 height 28
click at [261, 301] on span "Go to Segment Task" at bounding box center [302, 301] width 110 height 26
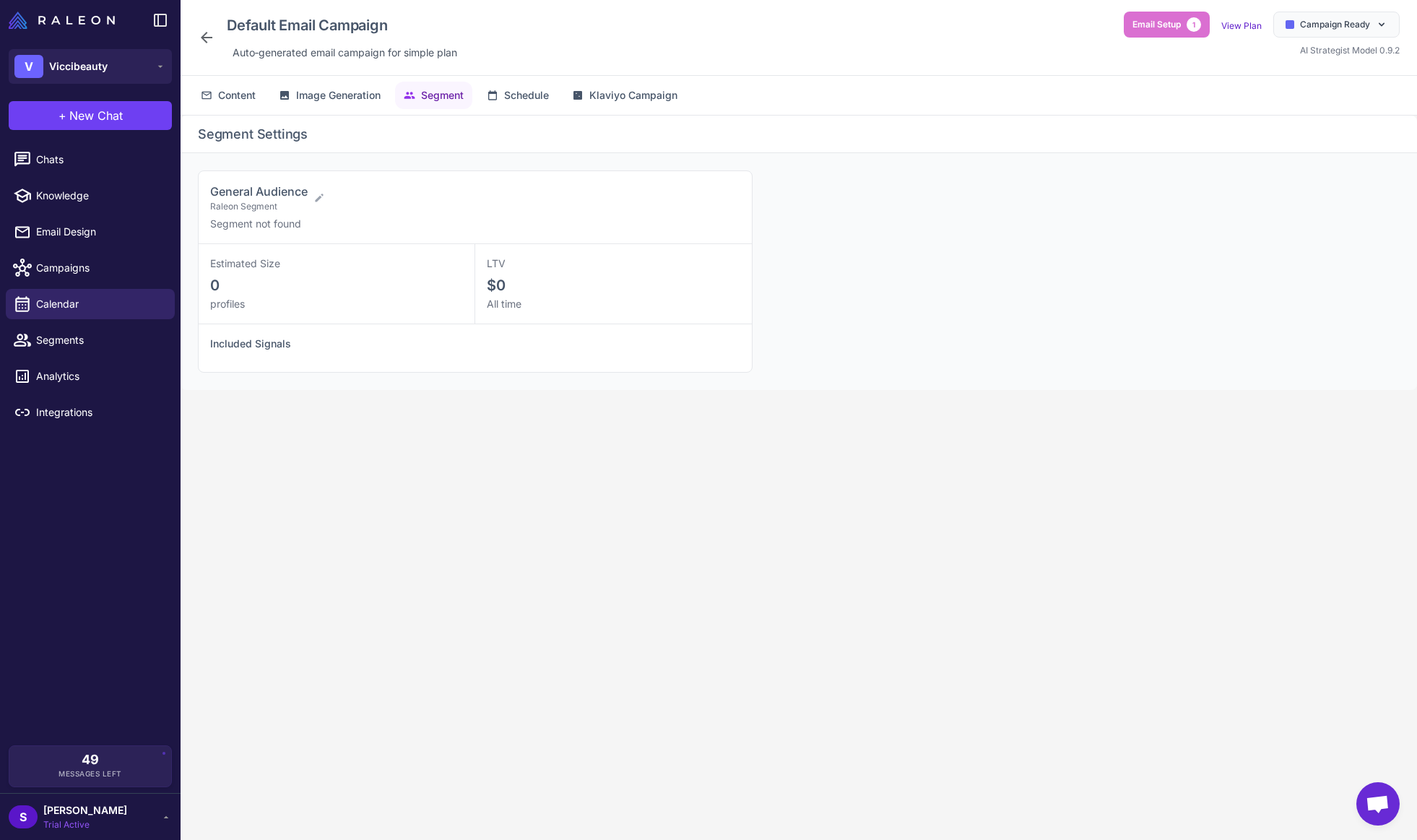
click at [444, 93] on span "Segment" at bounding box center [443, 95] width 43 height 16
click at [439, 94] on span "Segment" at bounding box center [443, 95] width 43 height 16
click at [435, 95] on span "Segment" at bounding box center [443, 95] width 43 height 16
click at [425, 95] on span "Segment" at bounding box center [443, 95] width 43 height 16
click at [425, 96] on span "Segment" at bounding box center [443, 95] width 43 height 16
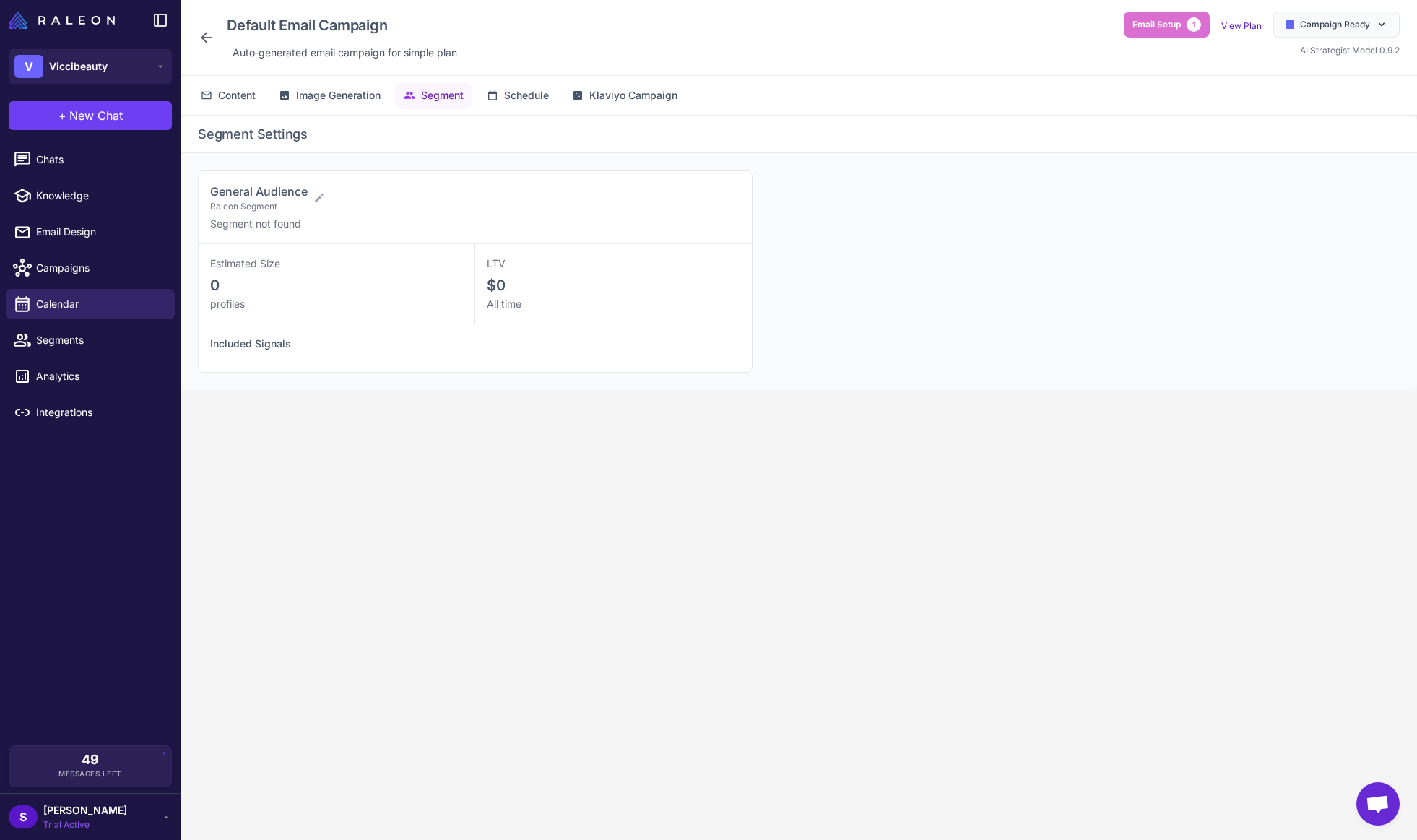
click at [422, 98] on span "Segment" at bounding box center [443, 95] width 43 height 16
click at [422, 98] on button "Segment" at bounding box center [434, 95] width 78 height 27
click at [450, 97] on span "Segment" at bounding box center [443, 95] width 43 height 16
click at [323, 195] on icon at bounding box center [319, 197] width 8 height 8
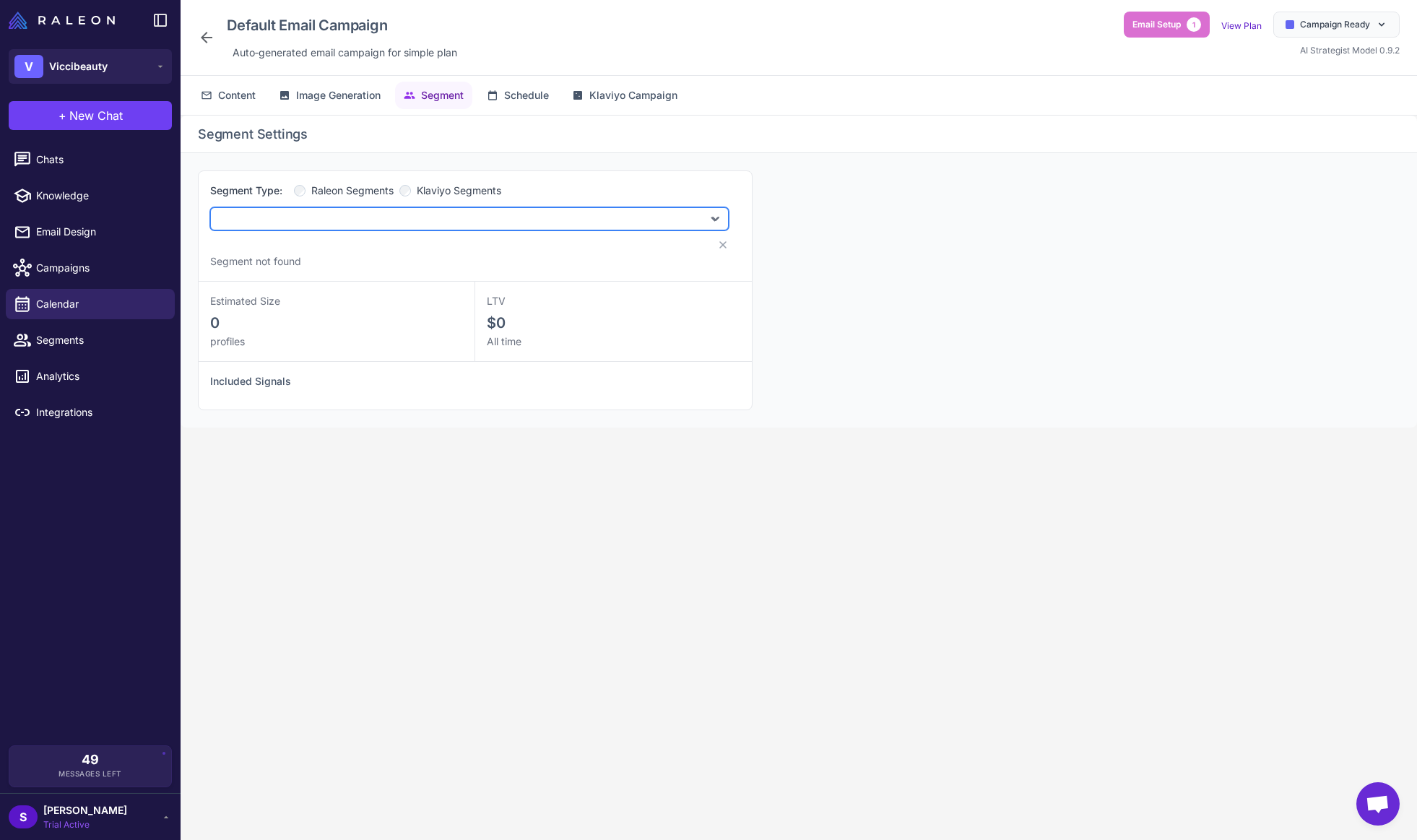
click at [311, 214] on select "**********" at bounding box center [469, 219] width 519 height 23
select select "****"
click at [210, 207] on select "**********" at bounding box center [469, 219] width 519 height 23
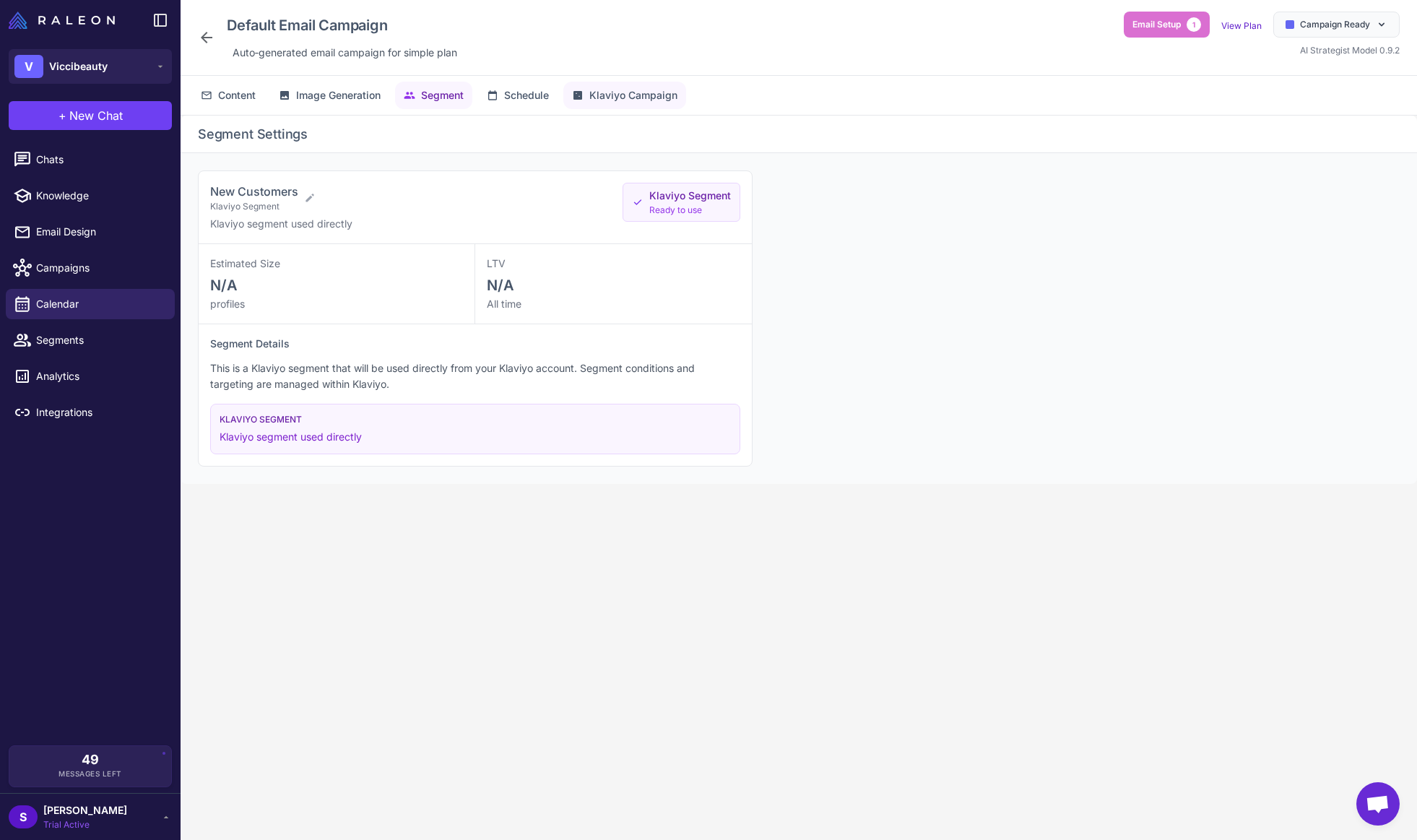
click at [644, 100] on span "Klaviyo Campaign" at bounding box center [633, 95] width 88 height 16
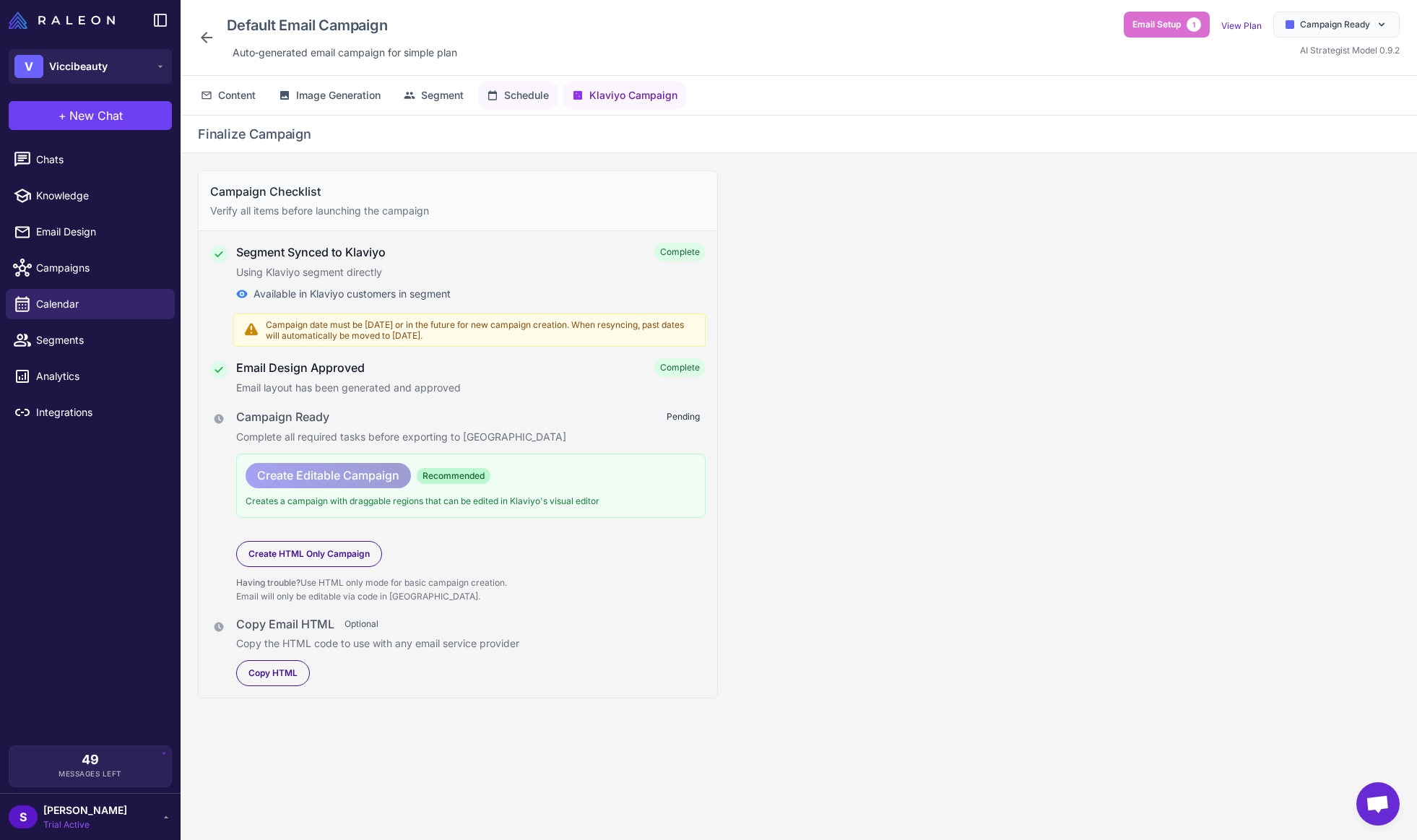
click at [533, 106] on button "Schedule" at bounding box center [518, 95] width 79 height 27
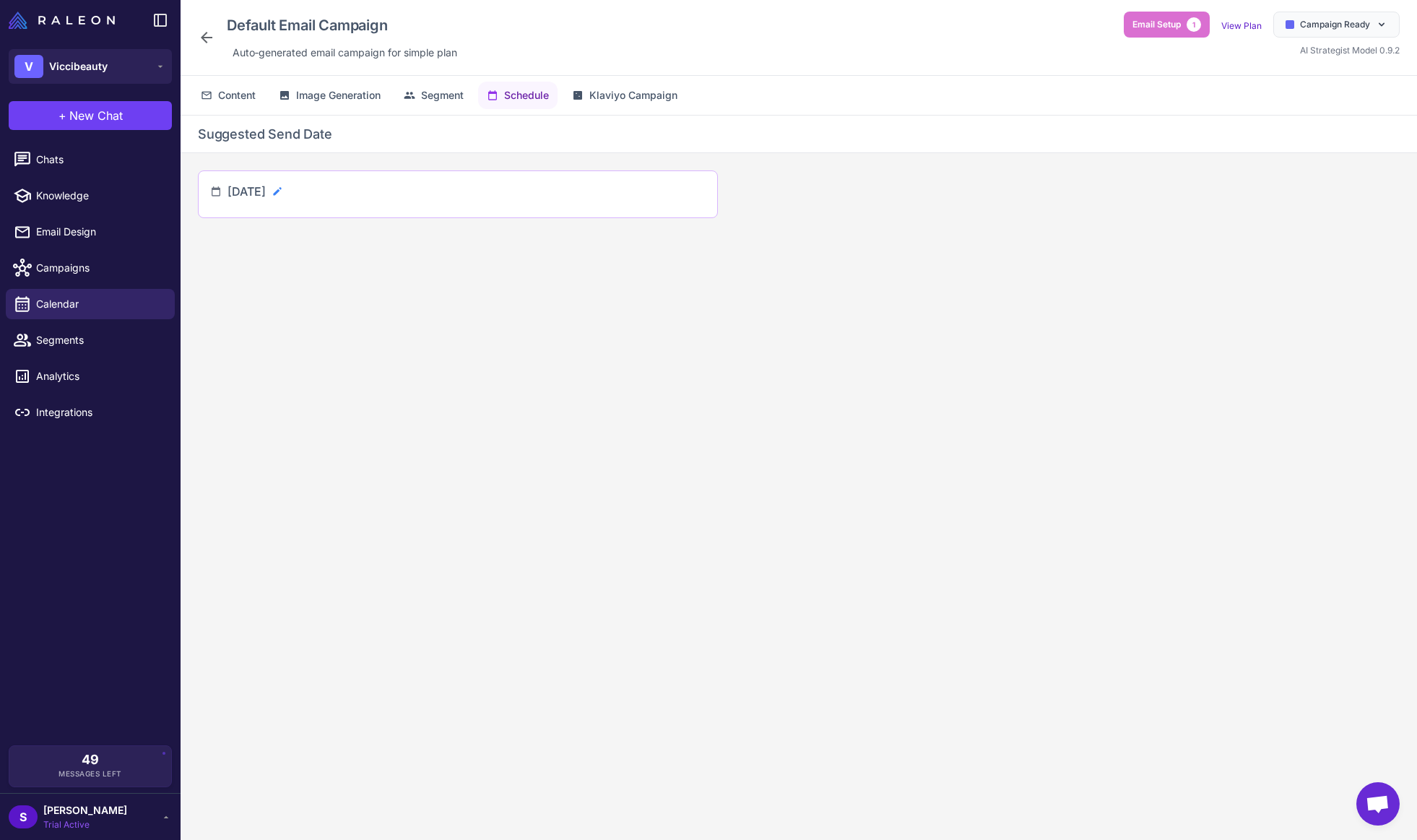
click at [283, 192] on icon at bounding box center [278, 192] width 12 height 12
click at [348, 194] on input "**********" at bounding box center [287, 197] width 120 height 29
click at [390, 282] on span "3" at bounding box center [388, 286] width 26 height 26
click at [342, 193] on input "**********" at bounding box center [287, 197] width 120 height 29
click at [410, 284] on span "4" at bounding box center [414, 286] width 26 height 26
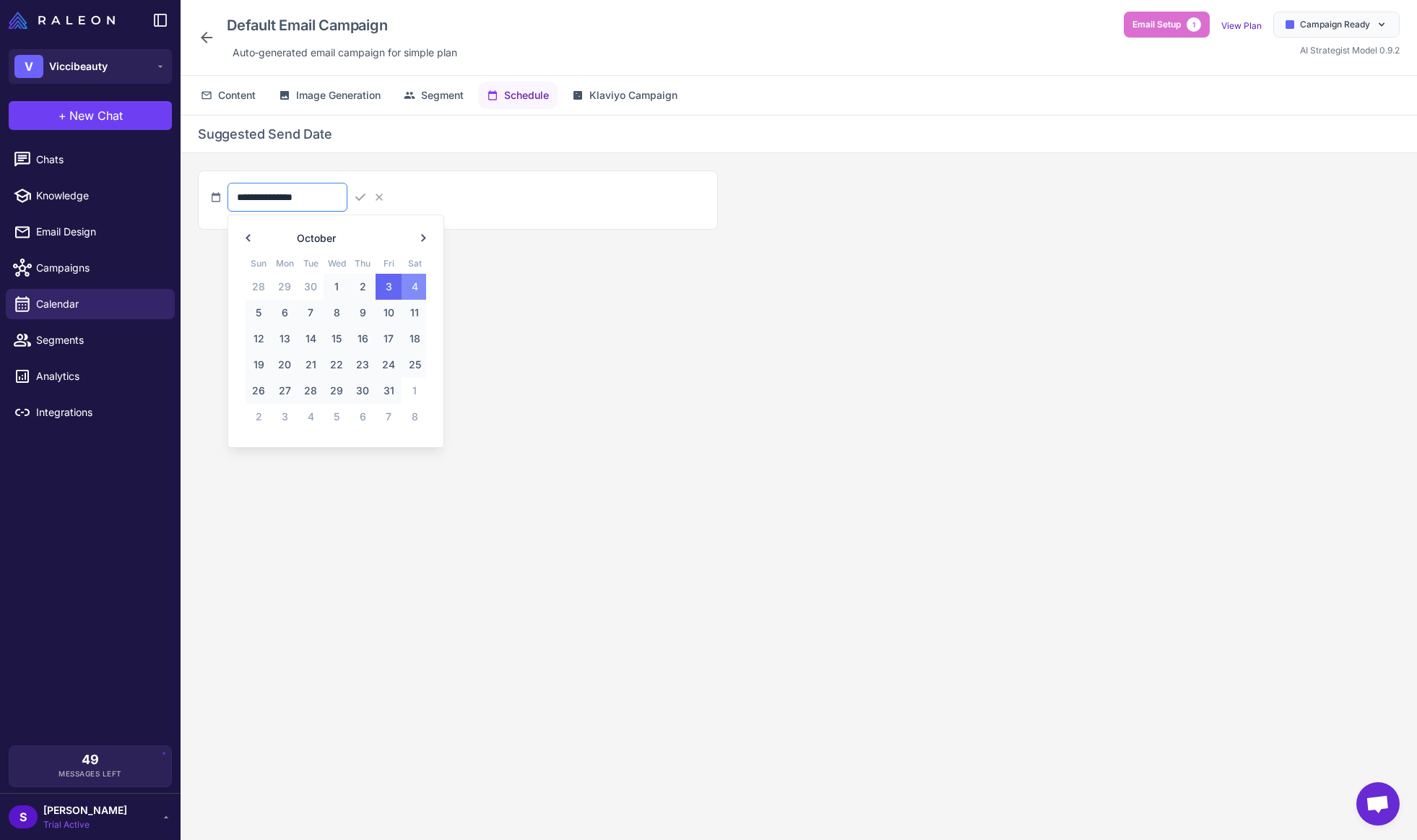
type input "**********"
click at [368, 192] on icon at bounding box center [360, 197] width 14 height 14
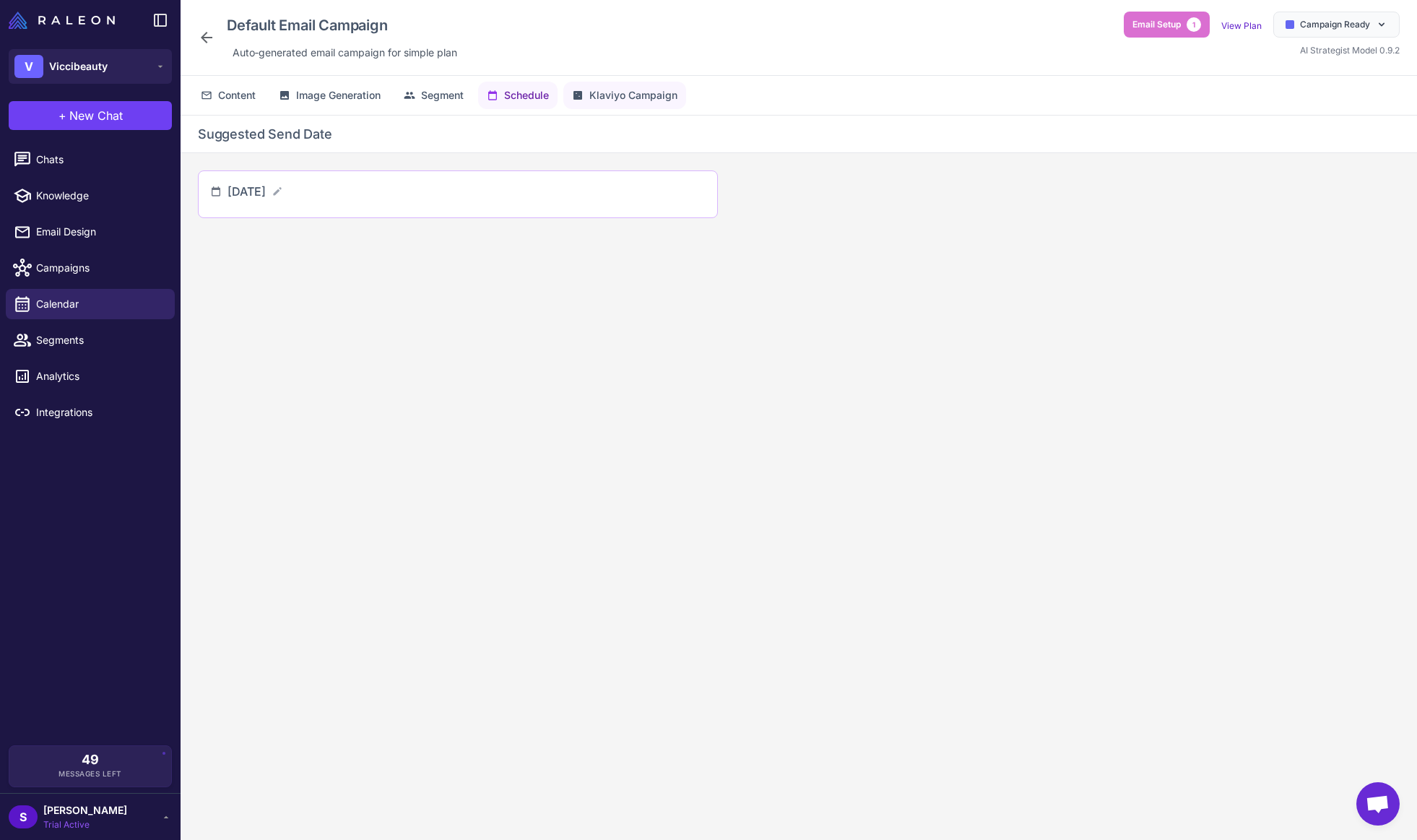
click at [611, 99] on span "Klaviyo Campaign" at bounding box center [633, 95] width 88 height 16
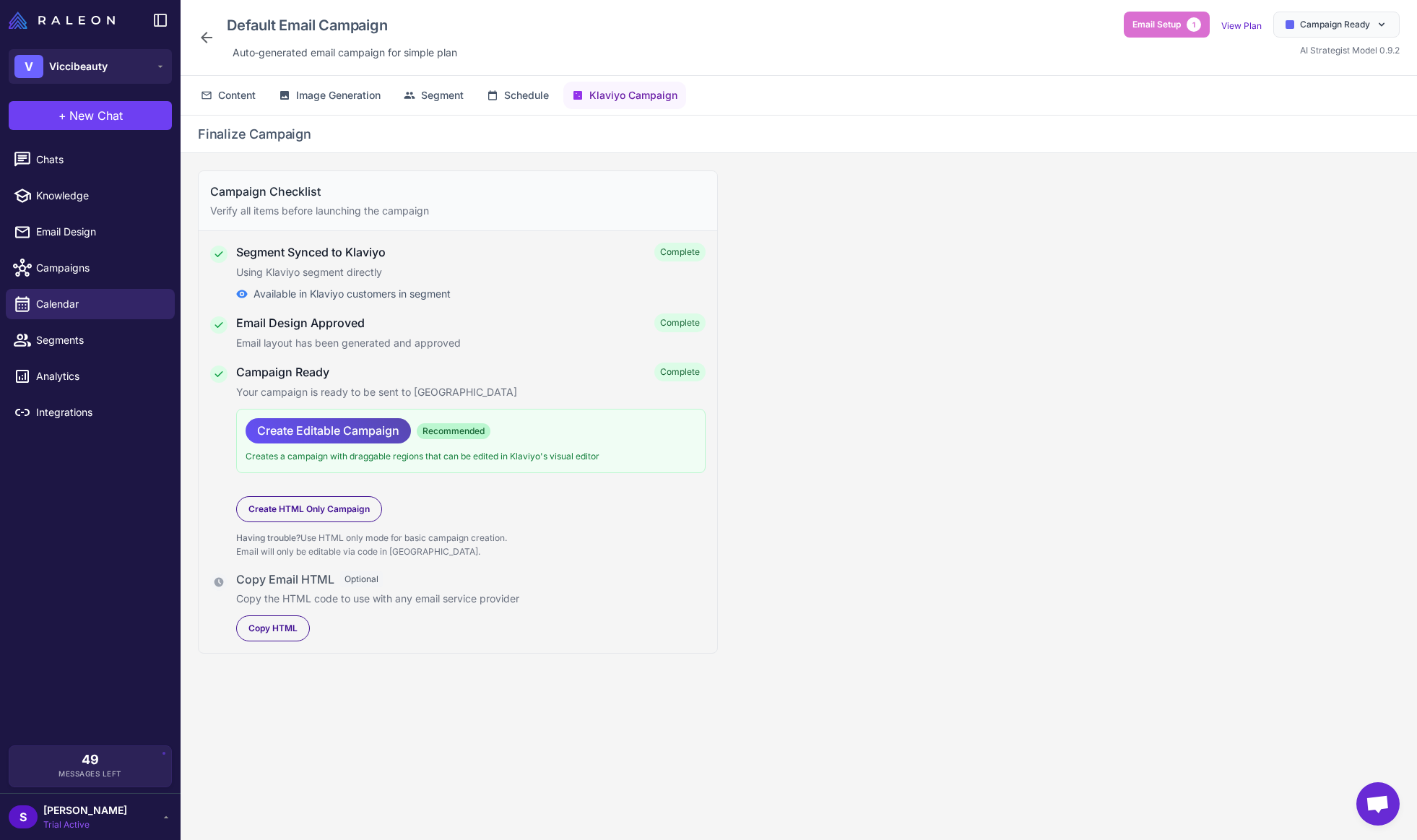
click at [323, 434] on span "Create Editable Campaign" at bounding box center [328, 430] width 142 height 26
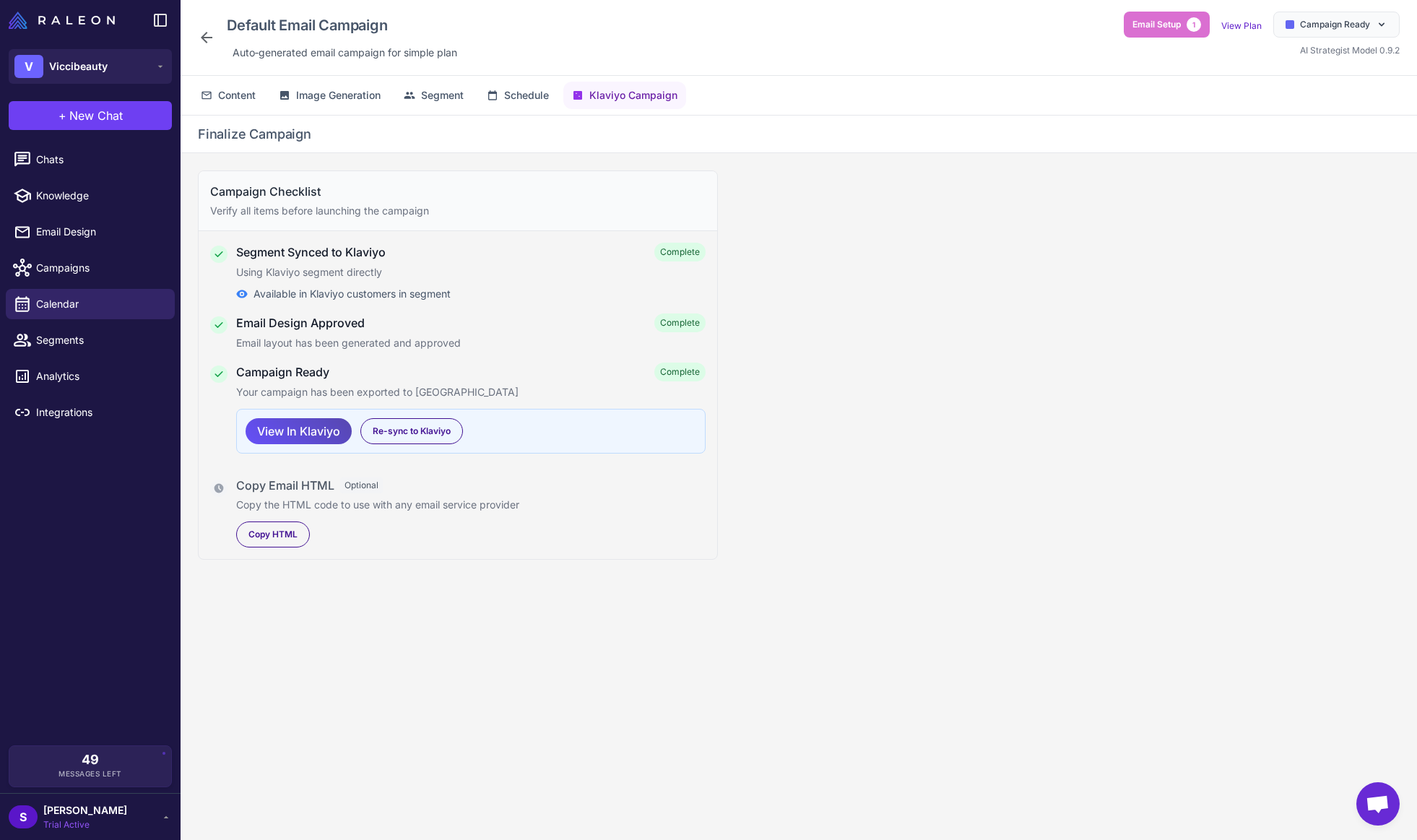
click at [289, 430] on span "View In Klaviyo" at bounding box center [298, 431] width 83 height 26
